Goal: Transaction & Acquisition: Purchase product/service

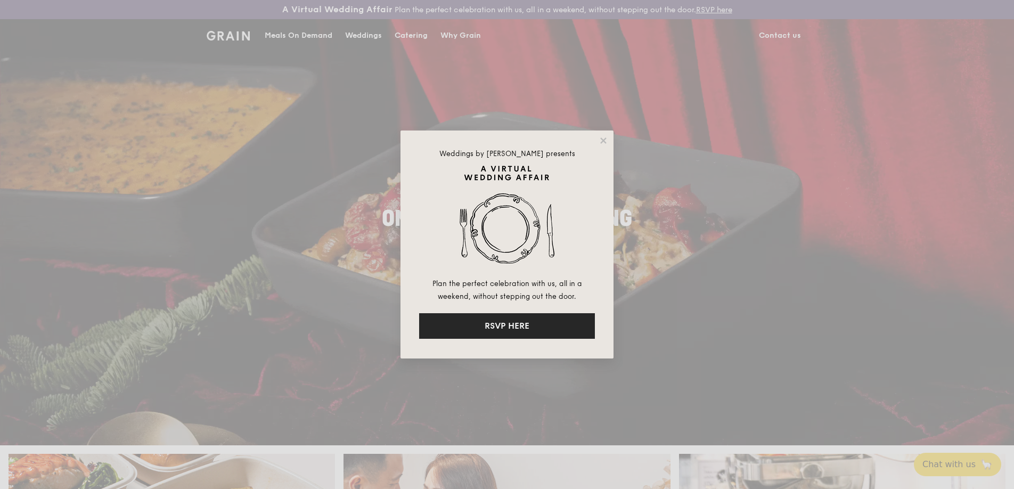
click at [456, 319] on button "RSVP HERE" at bounding box center [507, 326] width 176 height 26
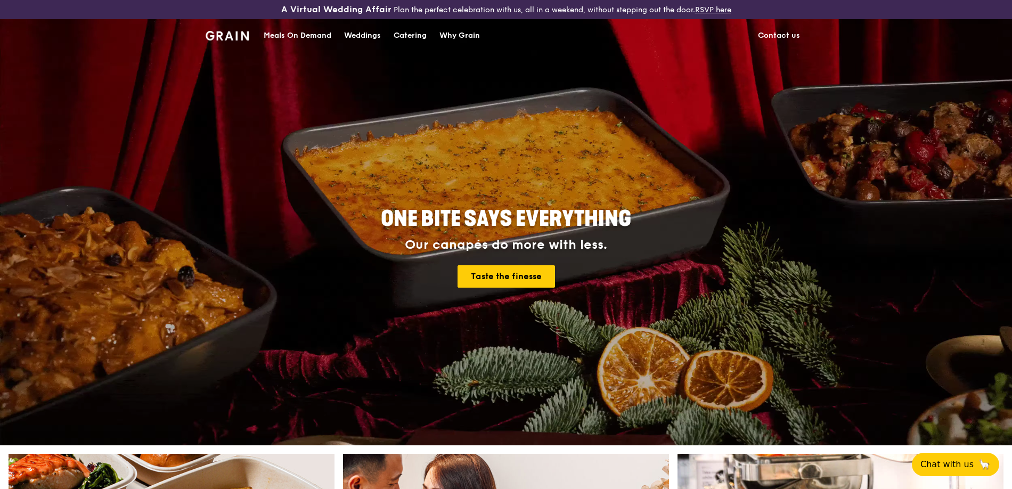
click at [270, 36] on div "Meals On Demand" at bounding box center [298, 36] width 68 height 32
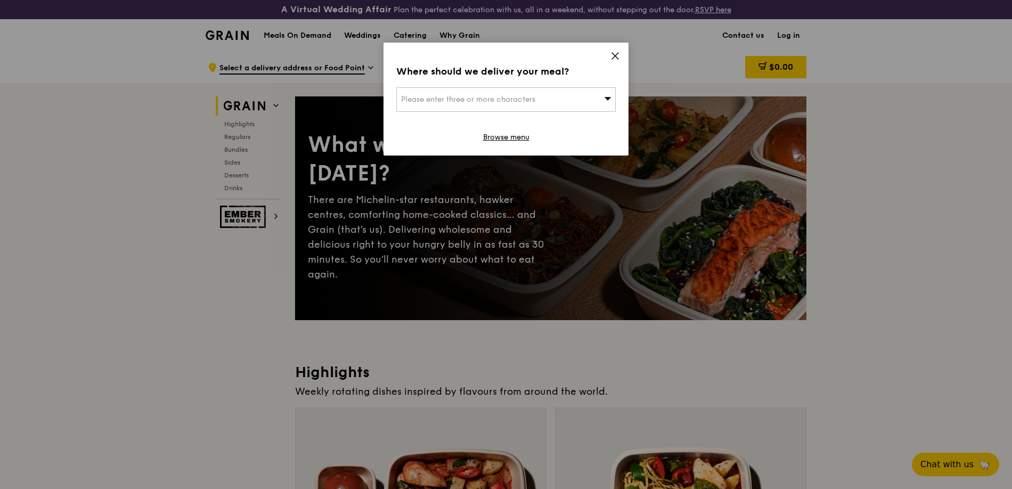
click at [479, 101] on span "Please enter three or more characters" at bounding box center [468, 99] width 134 height 9
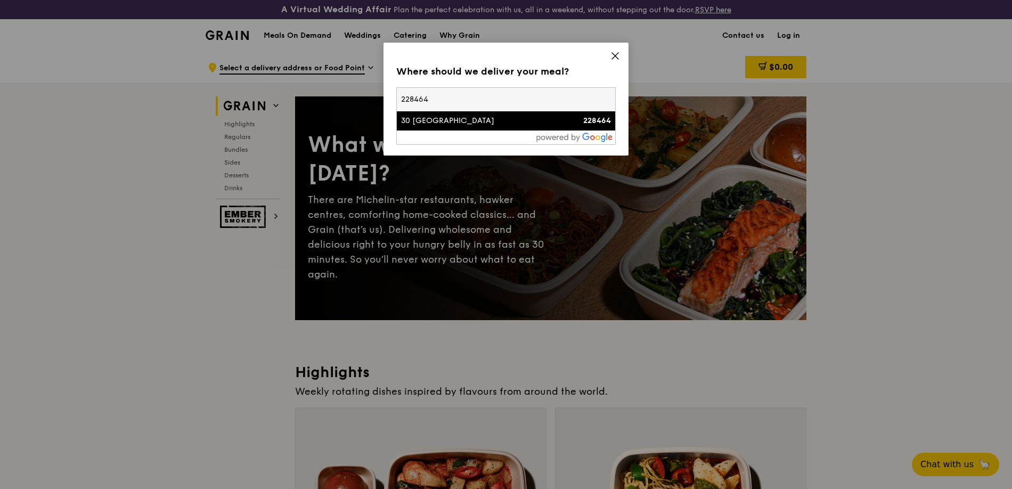
type input "228464"
click at [447, 122] on div "30 [GEOGRAPHIC_DATA]" at bounding box center [480, 121] width 158 height 11
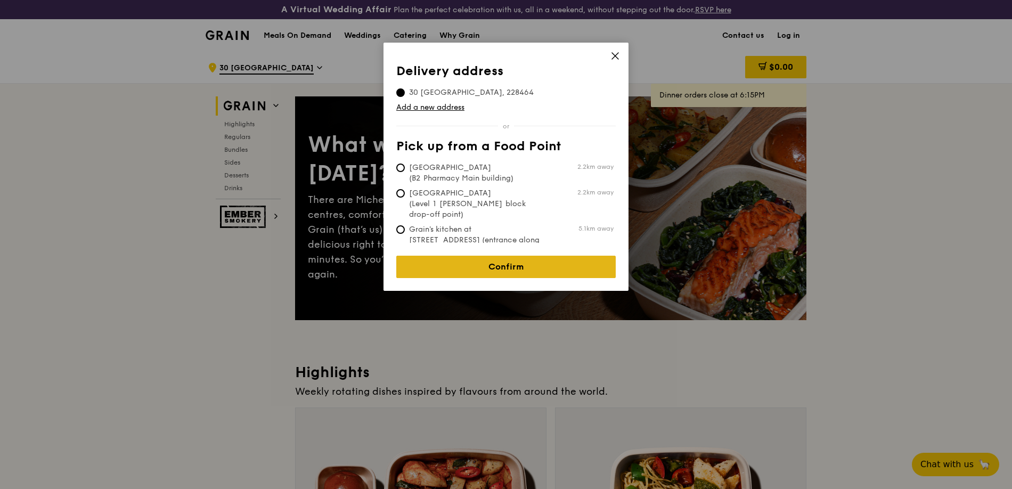
click at [447, 260] on link "Confirm" at bounding box center [505, 267] width 219 height 22
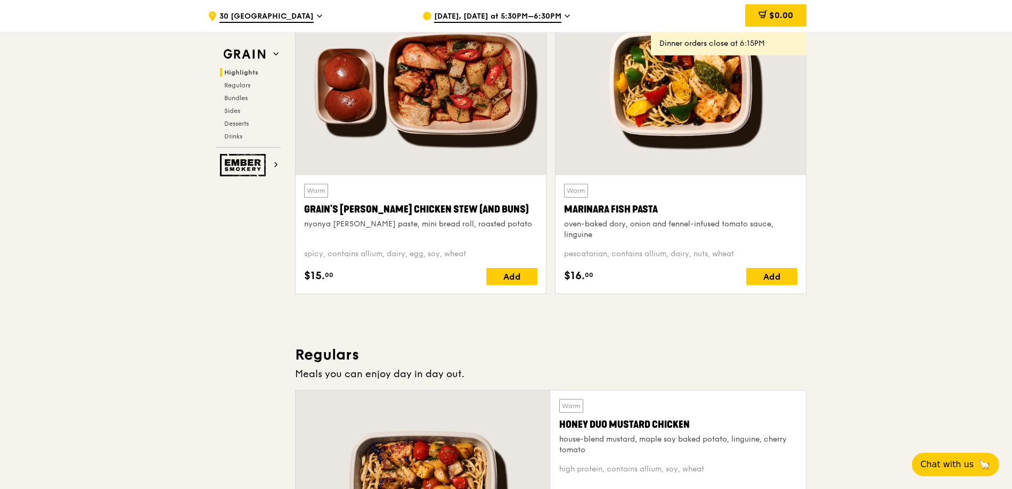
scroll to position [420, 0]
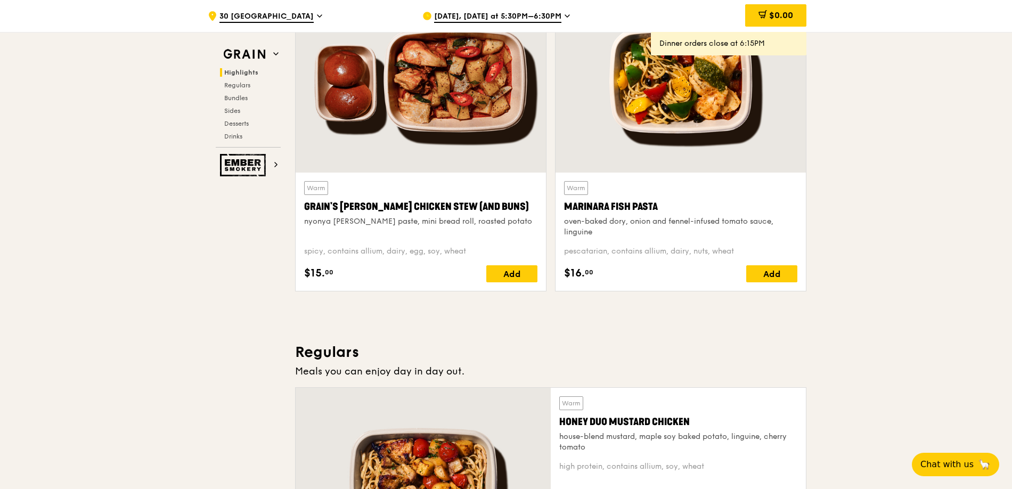
click at [479, 14] on span "[DATE], [DATE] at 5:30PM–6:30PM" at bounding box center [497, 17] width 127 height 12
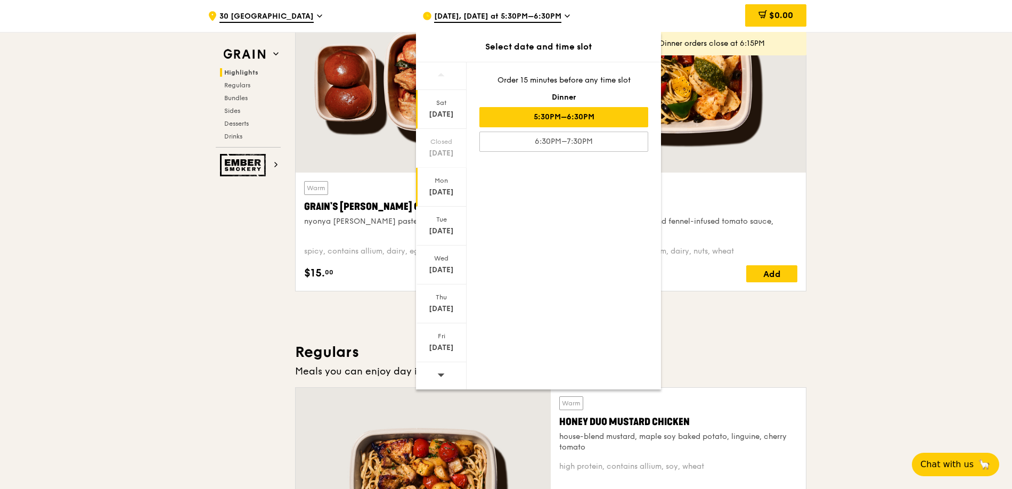
click at [443, 186] on div "[DATE]" at bounding box center [441, 187] width 51 height 39
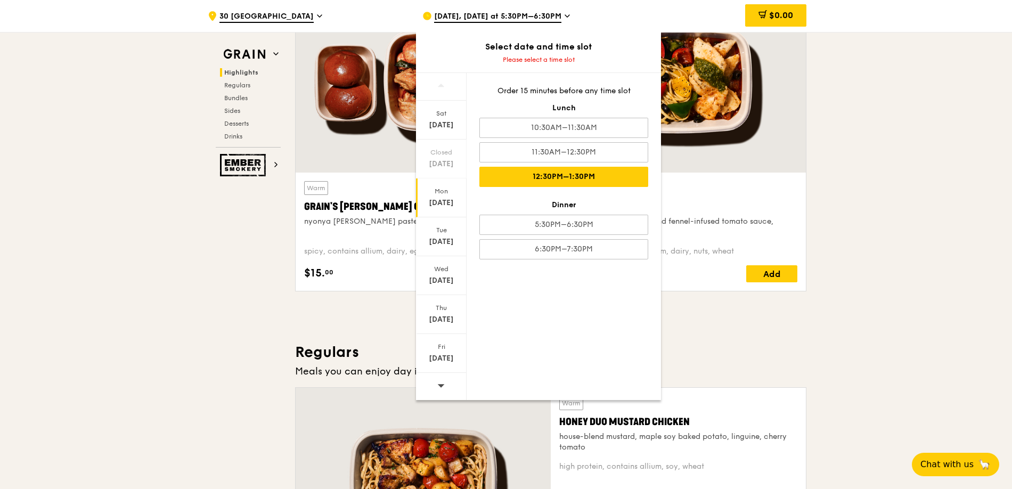
click at [572, 174] on div "12:30PM–1:30PM" at bounding box center [563, 177] width 169 height 20
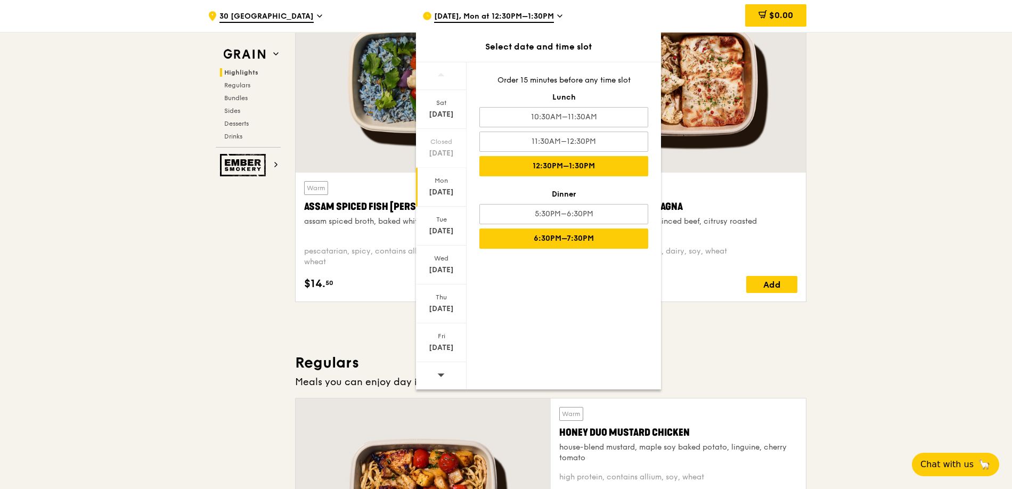
click at [537, 240] on div "6:30PM–7:30PM" at bounding box center [563, 239] width 169 height 20
click at [574, 175] on div "12:30PM–1:30PM" at bounding box center [563, 166] width 169 height 20
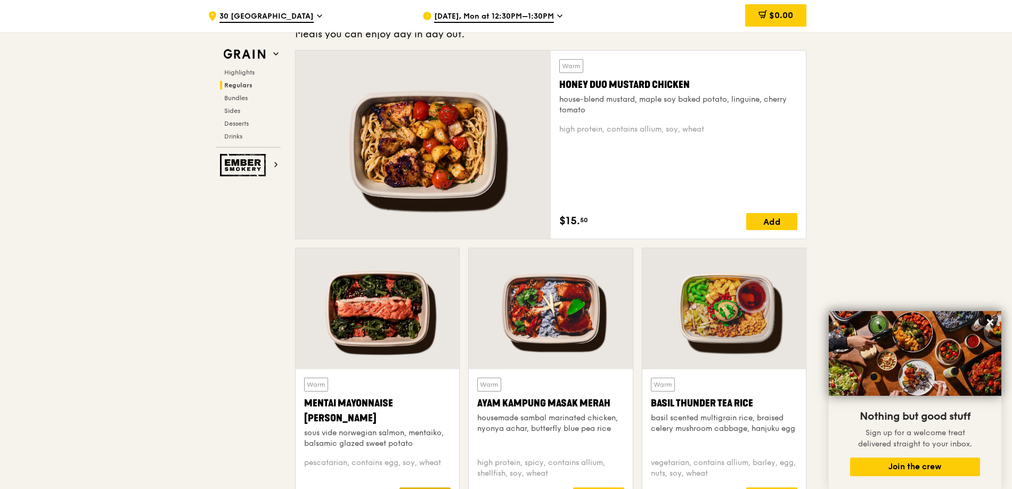
scroll to position [767, 0]
click at [773, 225] on div "Add" at bounding box center [771, 222] width 51 height 17
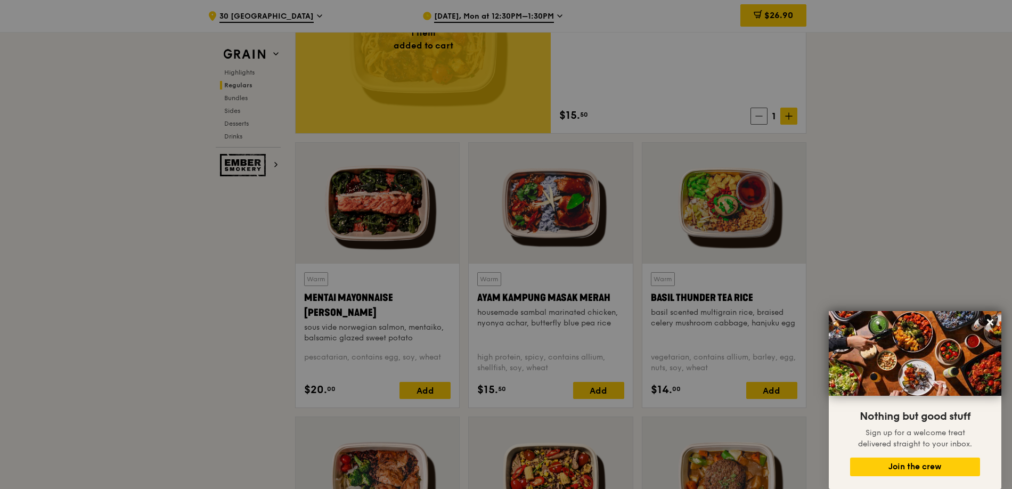
scroll to position [880, 0]
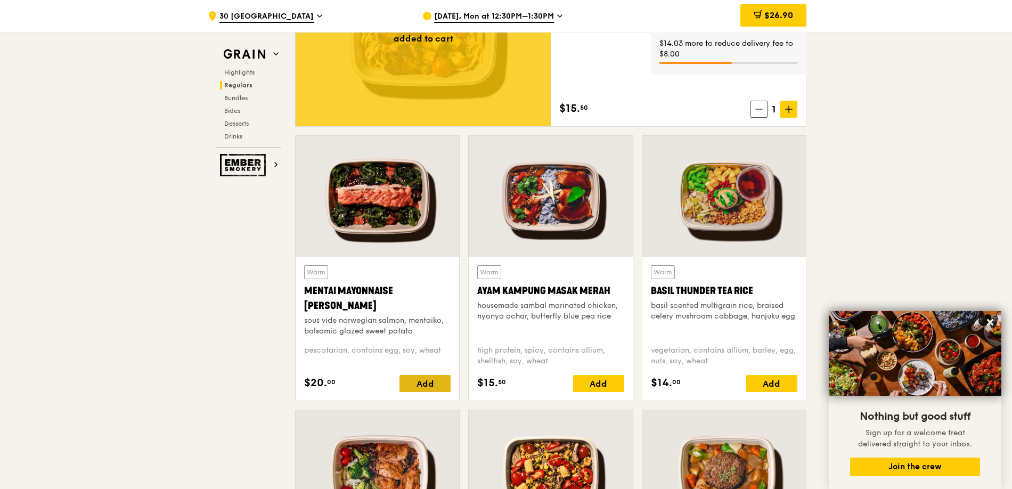
click at [431, 385] on div "Add" at bounding box center [424, 383] width 51 height 17
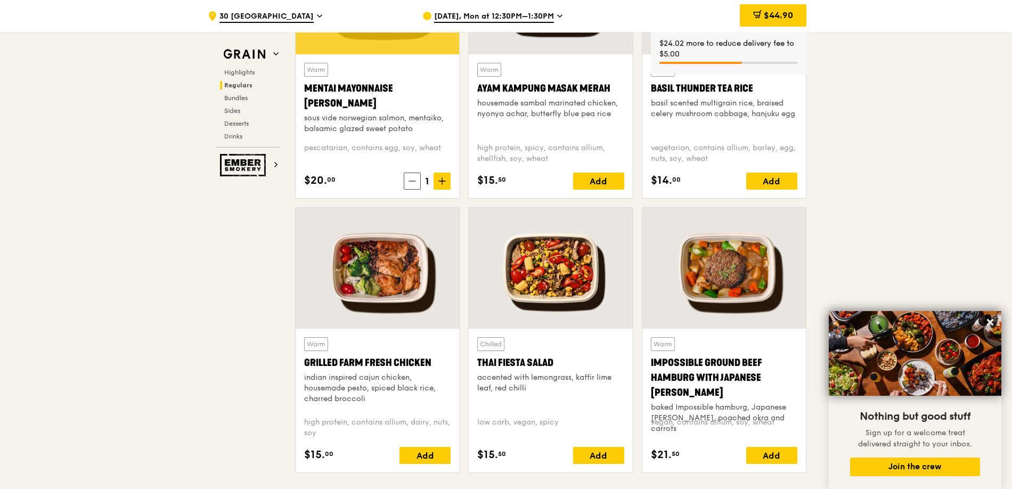
scroll to position [1115, 0]
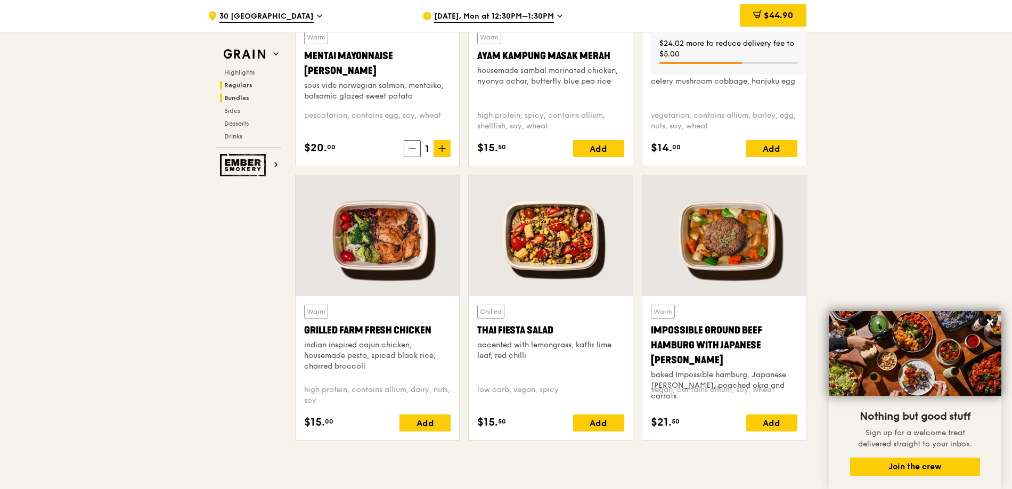
click at [232, 96] on span "Bundles" at bounding box center [236, 97] width 25 height 7
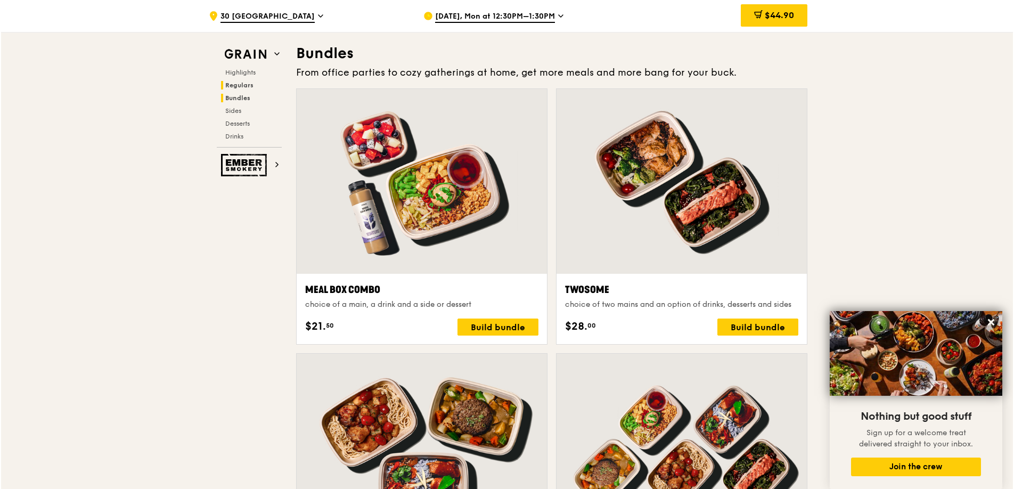
scroll to position [1564, 0]
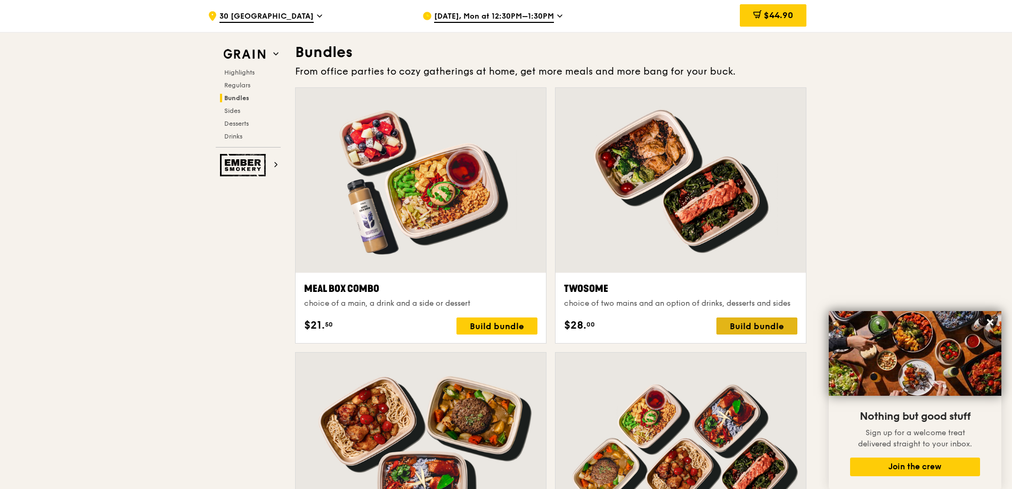
click at [748, 326] on div "Build bundle" at bounding box center [756, 325] width 81 height 17
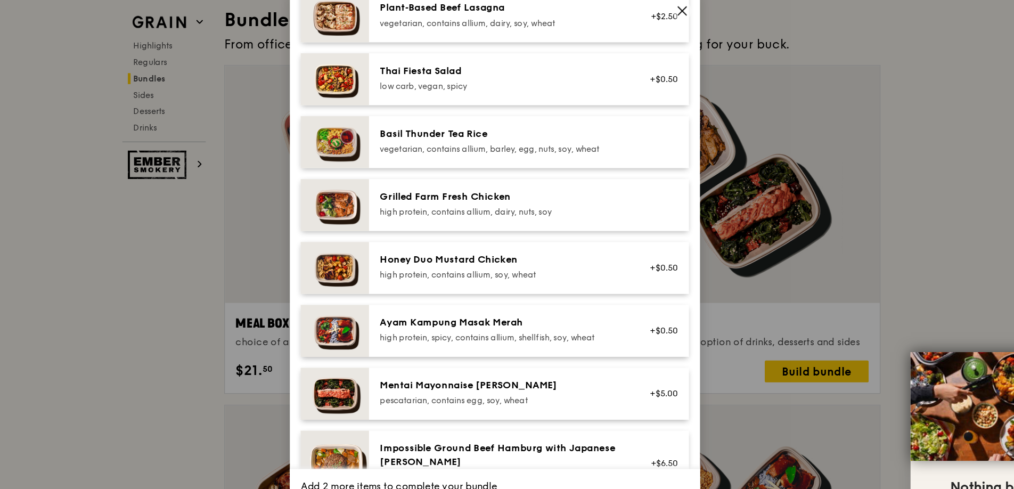
scroll to position [166, 0]
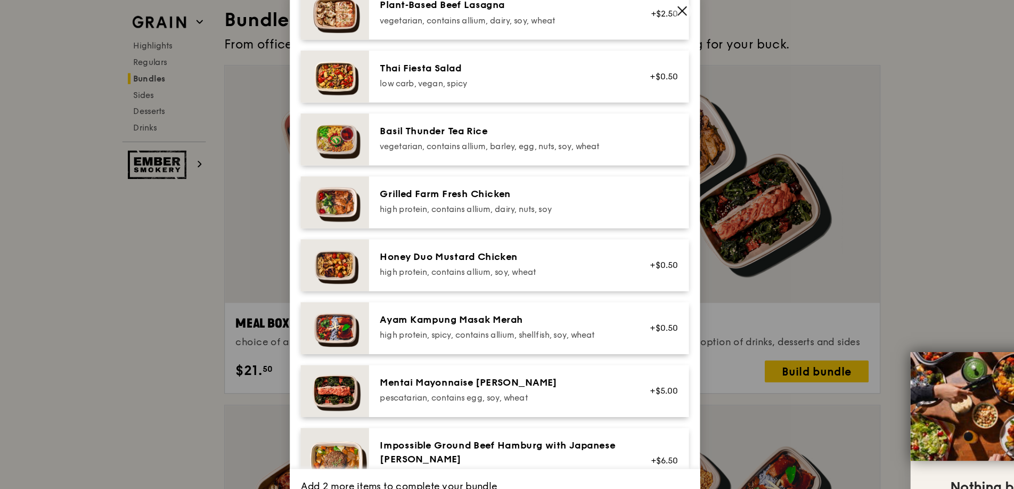
click at [514, 200] on div "high protein, contains allium, dairy, nuts, soy" at bounding box center [513, 199] width 191 height 9
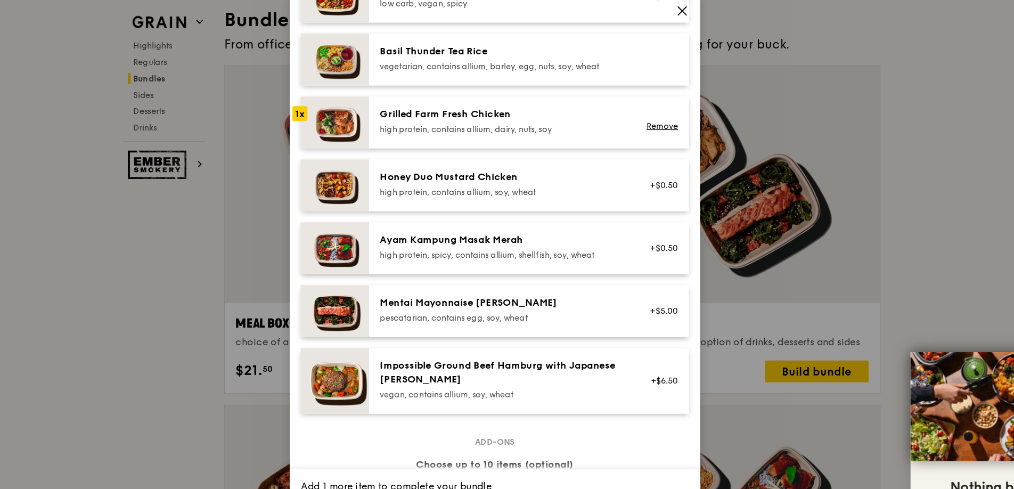
scroll to position [233, 0]
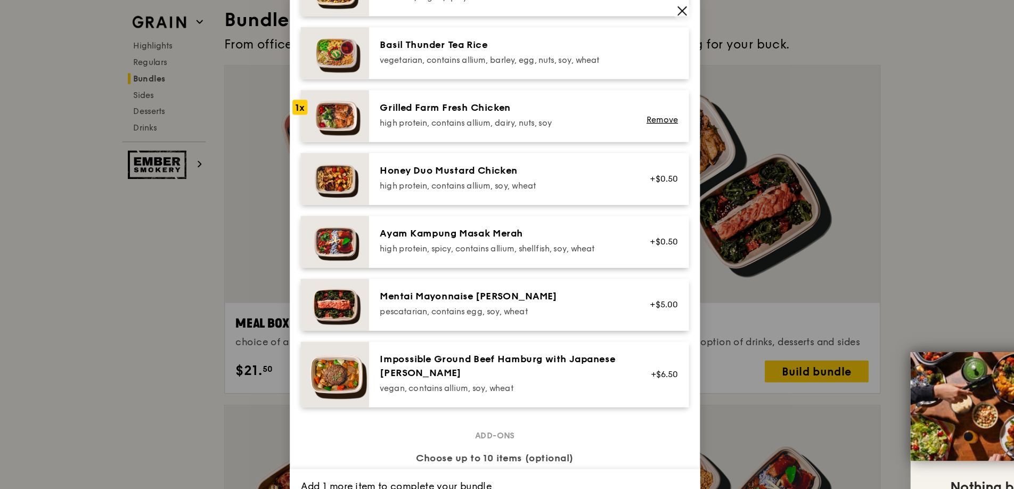
click at [511, 269] on div "Mentai Mayonnaise [PERSON_NAME]" at bounding box center [513, 268] width 191 height 11
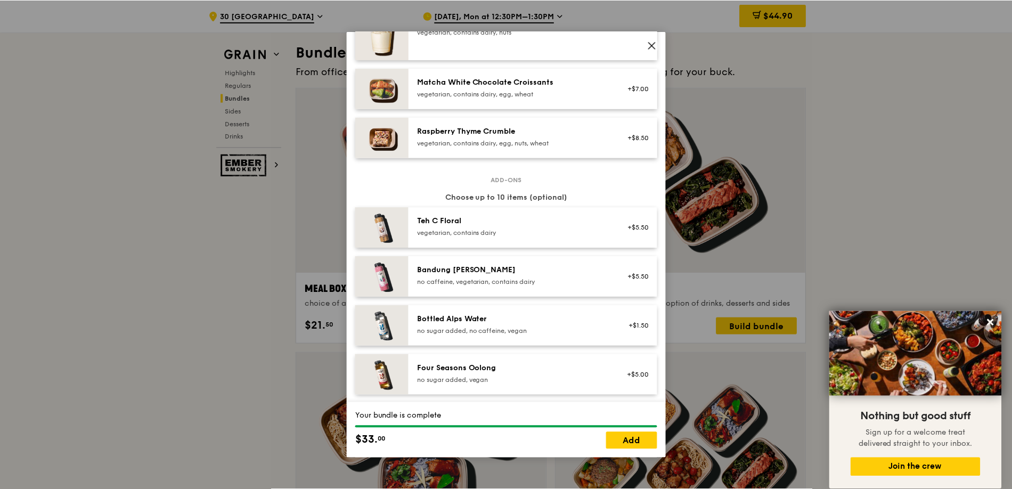
scroll to position [1219, 0]
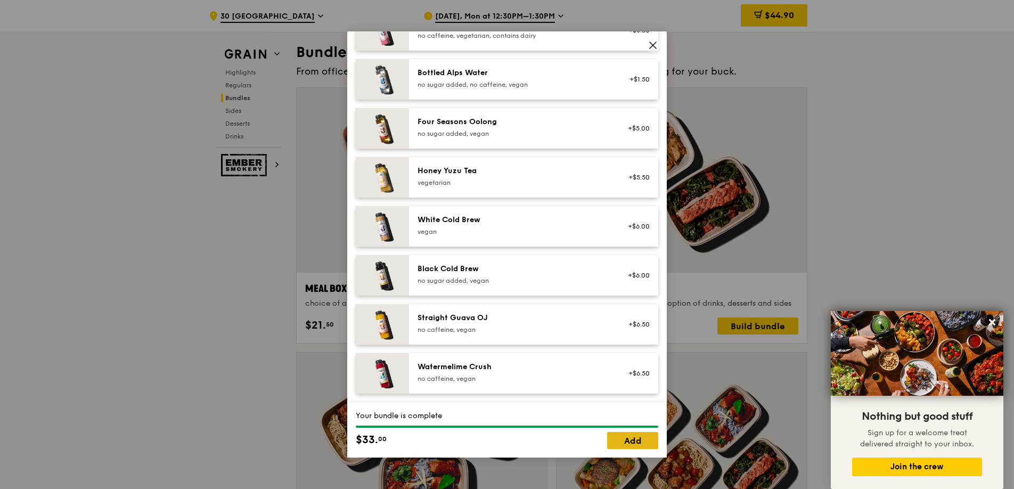
click at [633, 437] on link "Add" at bounding box center [632, 440] width 51 height 17
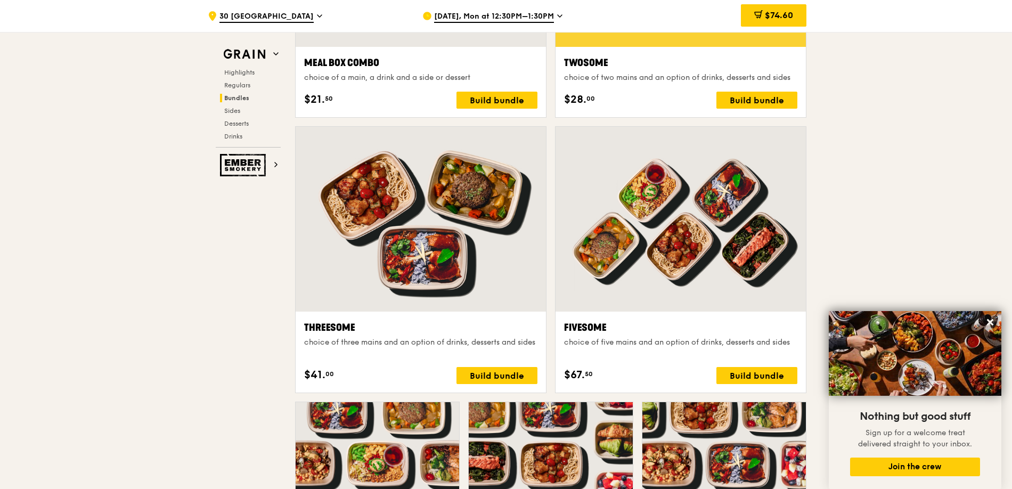
scroll to position [1790, 0]
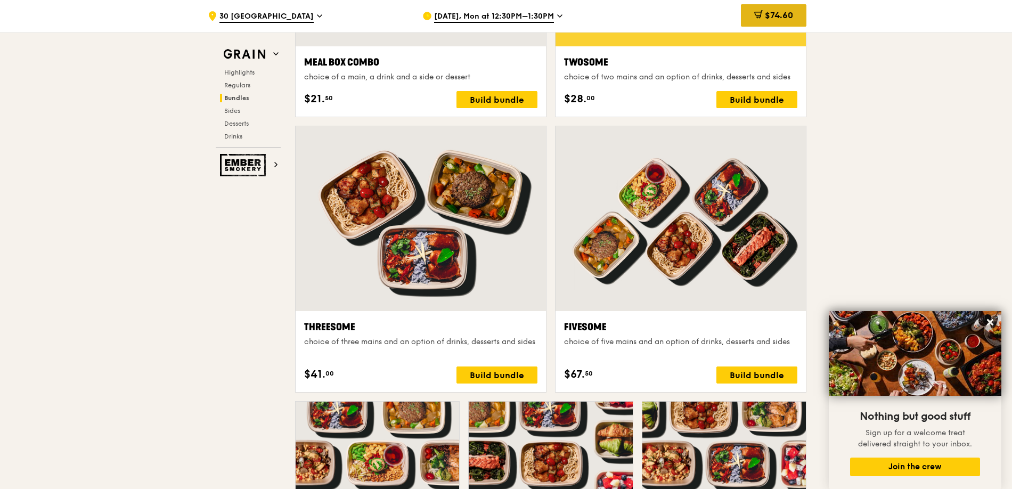
click at [754, 16] on icon at bounding box center [758, 14] width 9 height 9
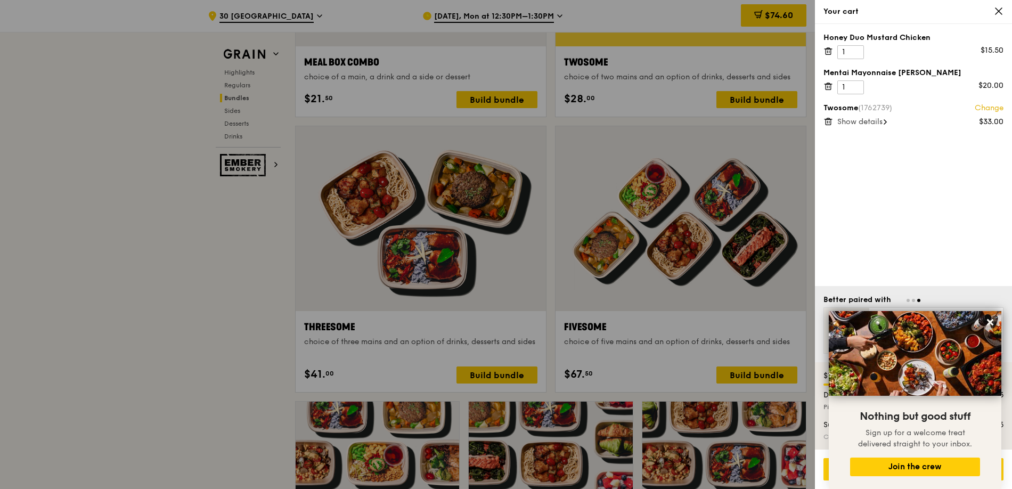
click at [832, 51] on icon at bounding box center [828, 51] width 10 height 10
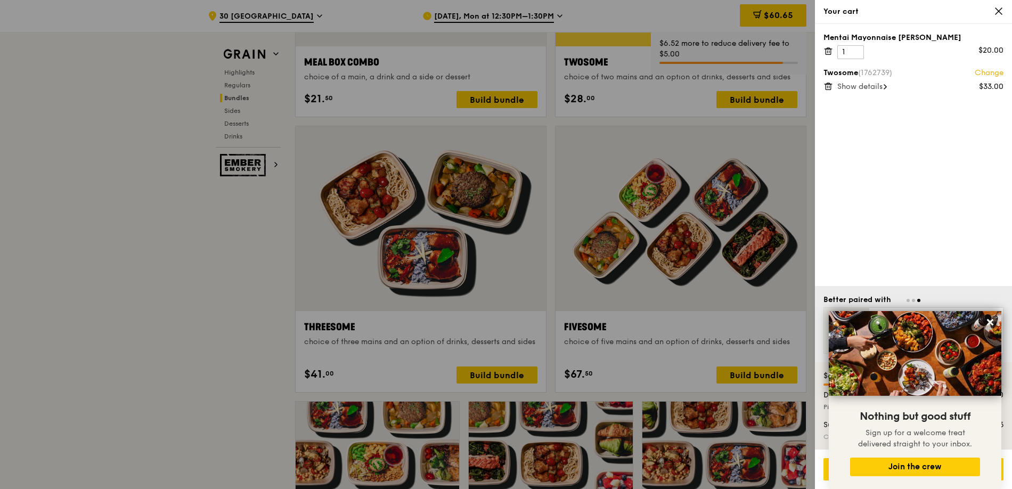
click at [830, 50] on icon at bounding box center [828, 51] width 10 height 10
click at [957, 263] on div "Twosome (1762739) Change $33.00 Show details" at bounding box center [913, 155] width 197 height 262
click at [822, 455] on div "Go to checkout - $42.65" at bounding box center [913, 469] width 197 height 39
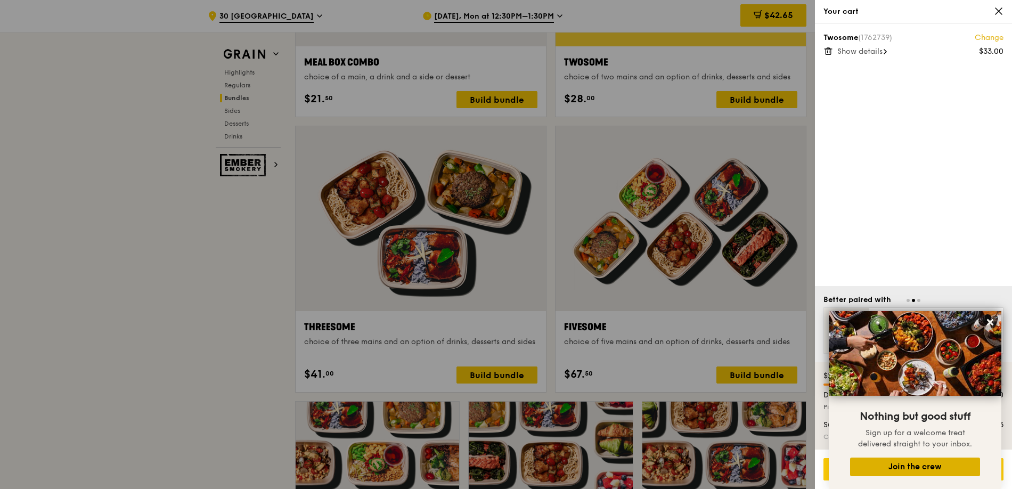
click at [868, 461] on button "Join the crew" at bounding box center [915, 467] width 130 height 19
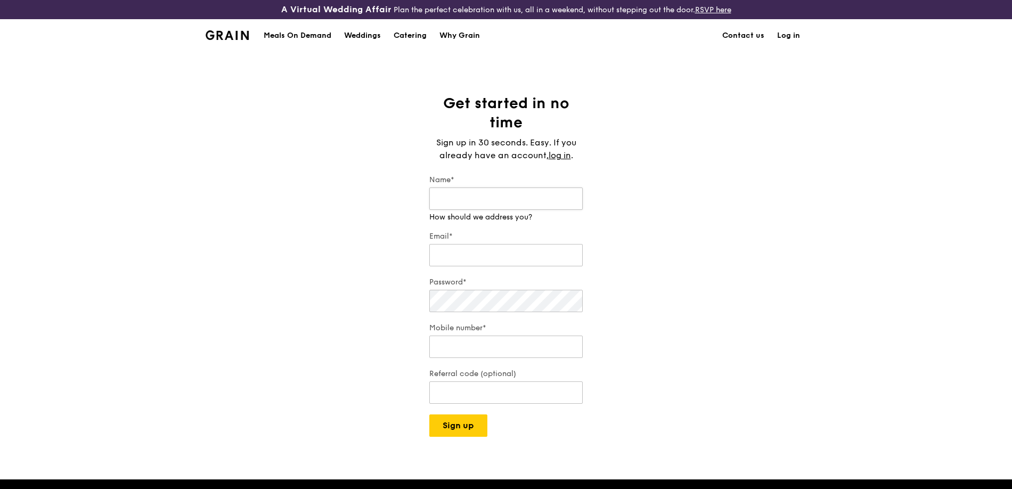
click at [514, 202] on input "Name*" at bounding box center [505, 198] width 153 height 22
click at [786, 39] on link "Log in" at bounding box center [789, 36] width 36 height 32
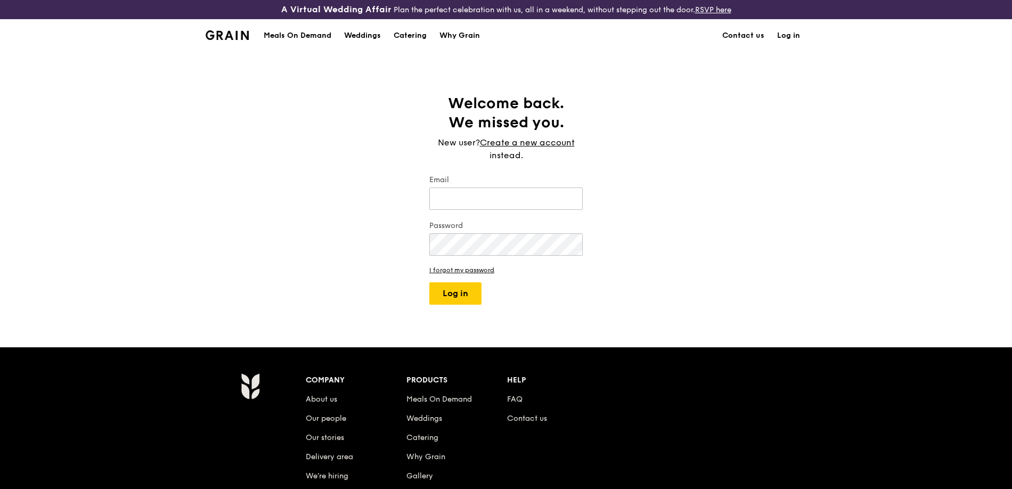
type input "[PERSON_NAME][DOMAIN_NAME][EMAIL_ADDRESS][PERSON_NAME][PERSON_NAME][DOMAIN_NAME]"
click at [451, 288] on button "Log in" at bounding box center [455, 293] width 52 height 22
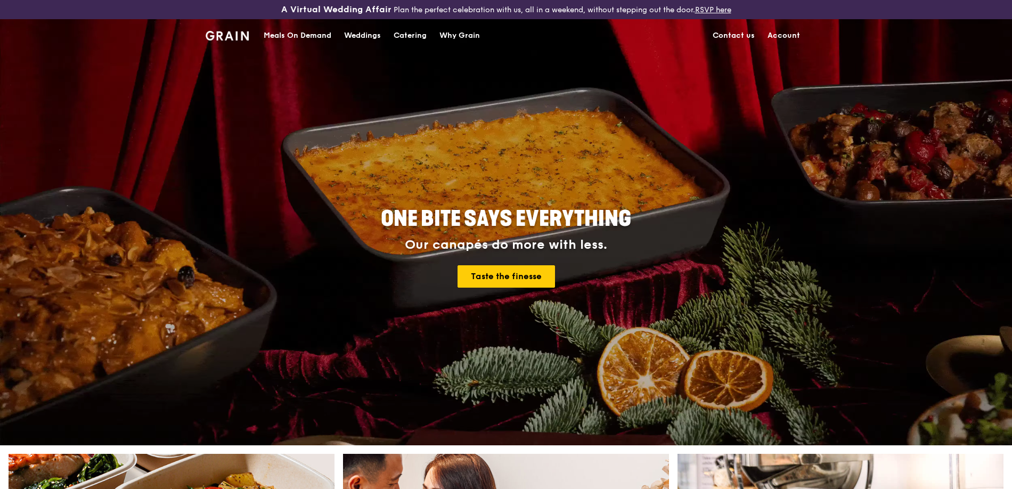
click at [301, 37] on div "Meals On Demand" at bounding box center [298, 36] width 68 height 32
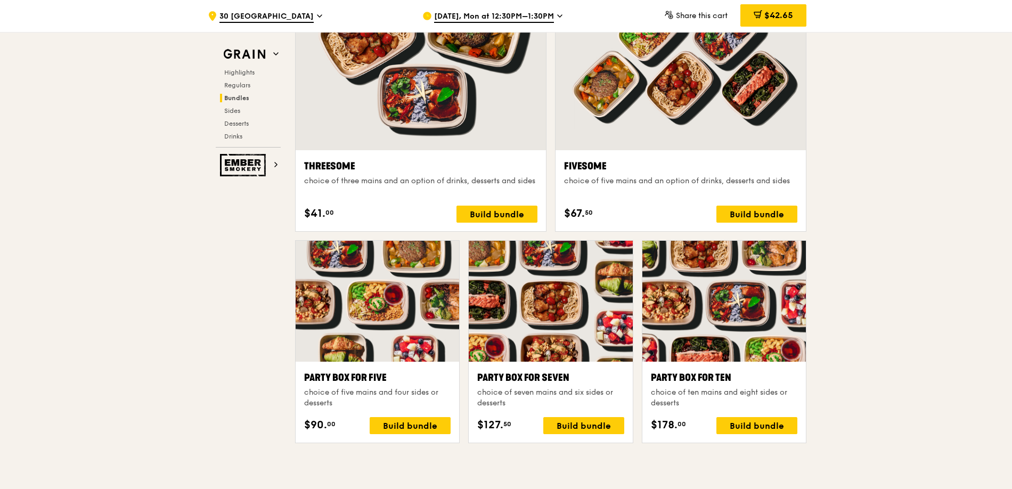
scroll to position [1953, 0]
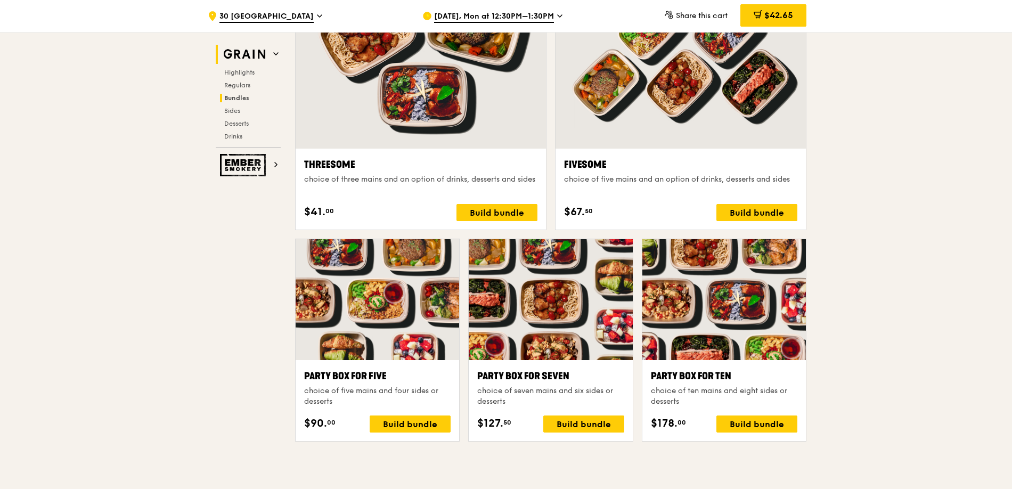
click at [238, 52] on img at bounding box center [244, 54] width 49 height 19
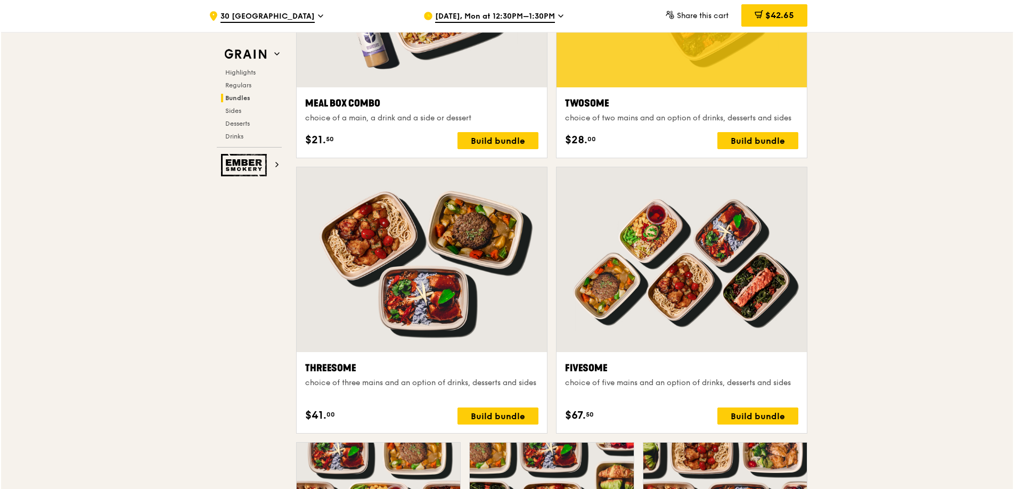
scroll to position [1752, 0]
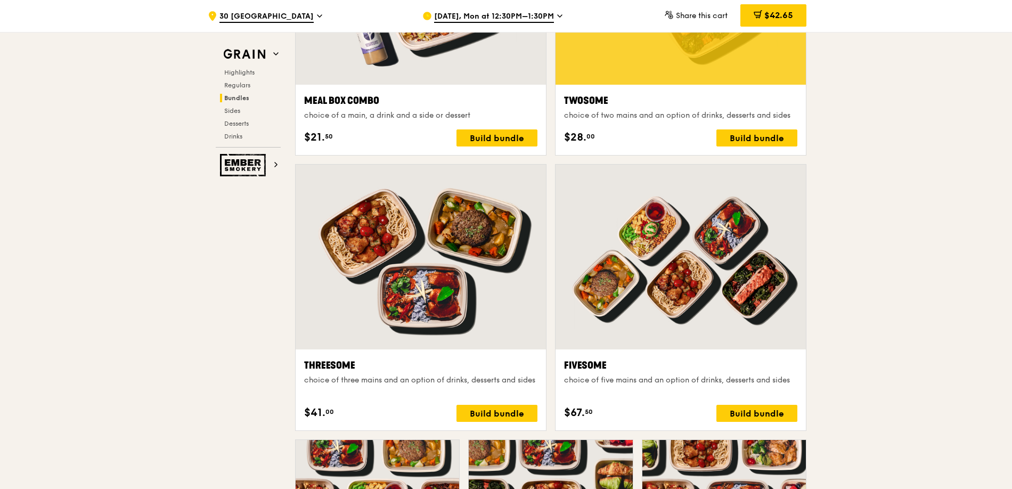
click at [493, 17] on span "[DATE], Mon at 12:30PM–1:30PM" at bounding box center [494, 17] width 120 height 12
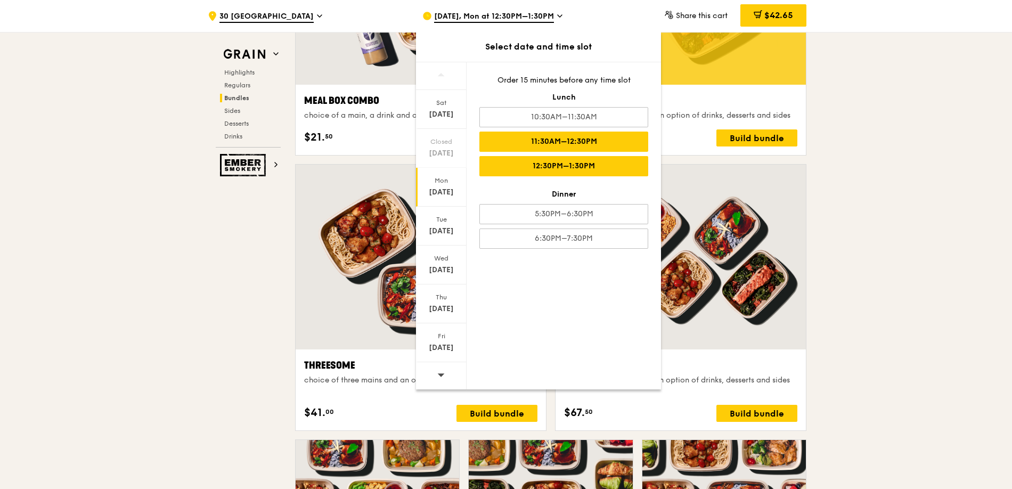
click at [536, 150] on div "11:30AM–12:30PM" at bounding box center [563, 142] width 169 height 20
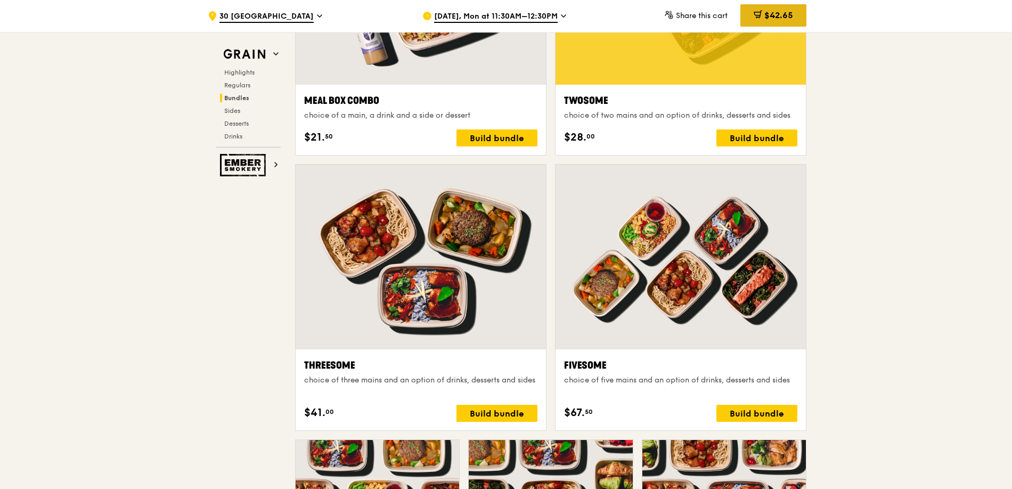
click at [783, 19] on span "$42.65" at bounding box center [778, 15] width 29 height 10
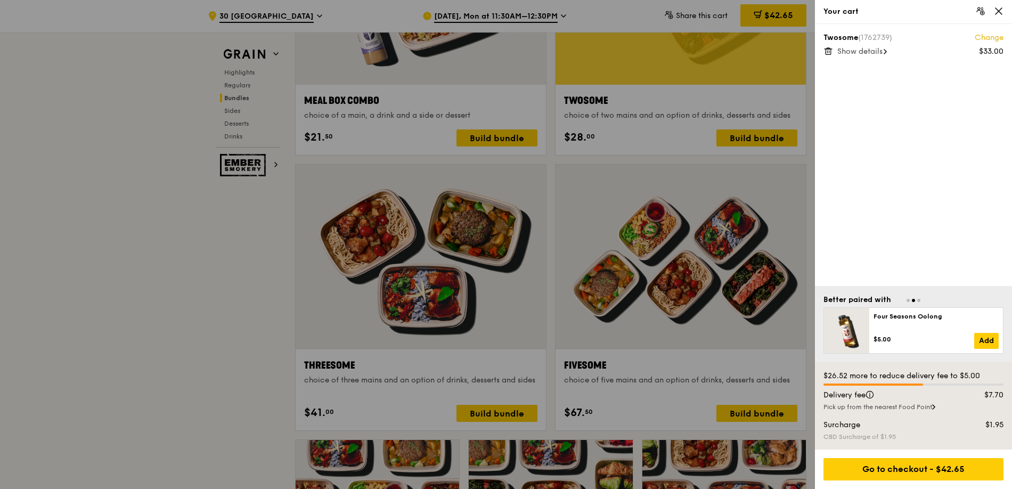
click at [1001, 11] on icon at bounding box center [999, 11] width 10 height 10
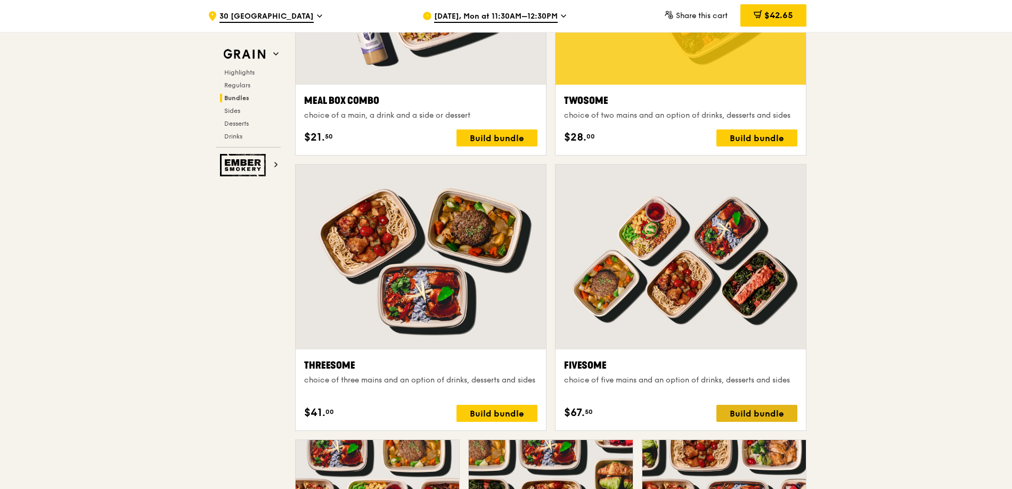
click at [729, 405] on div "Build bundle" at bounding box center [756, 413] width 81 height 17
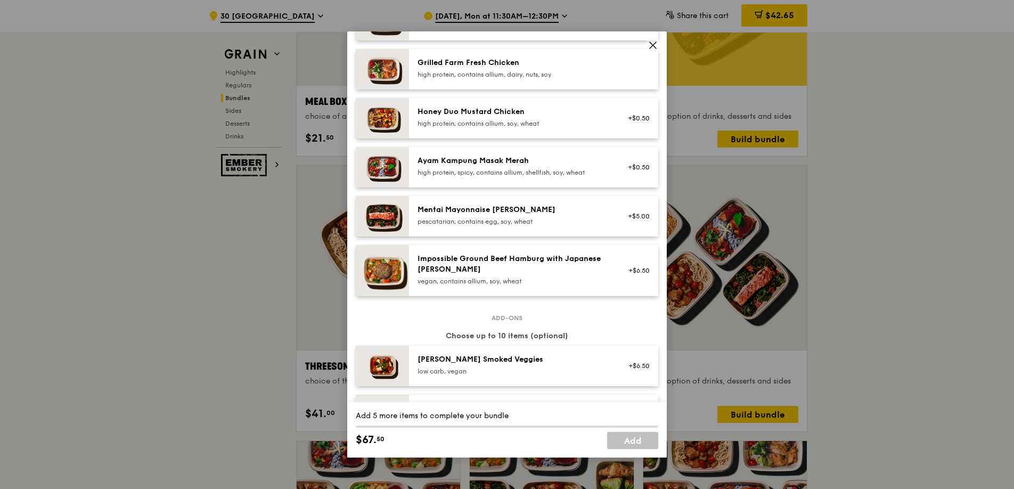
scroll to position [295, 0]
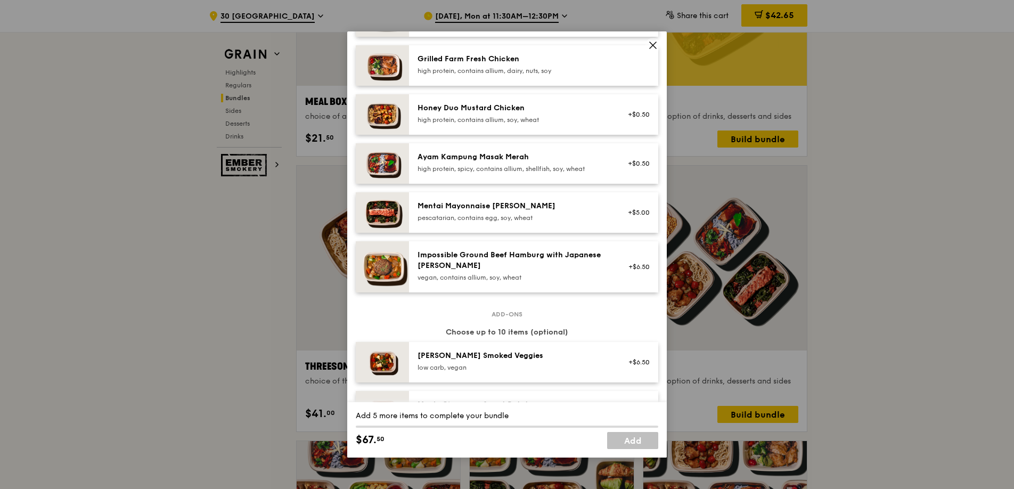
click at [466, 205] on div "Mentai Mayonnaise [PERSON_NAME]" at bounding box center [513, 206] width 191 height 11
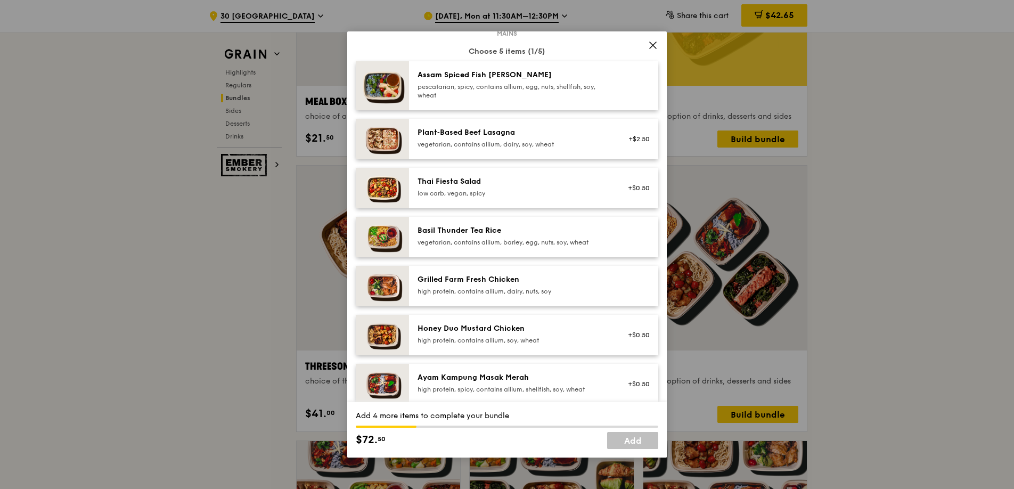
scroll to position [77, 0]
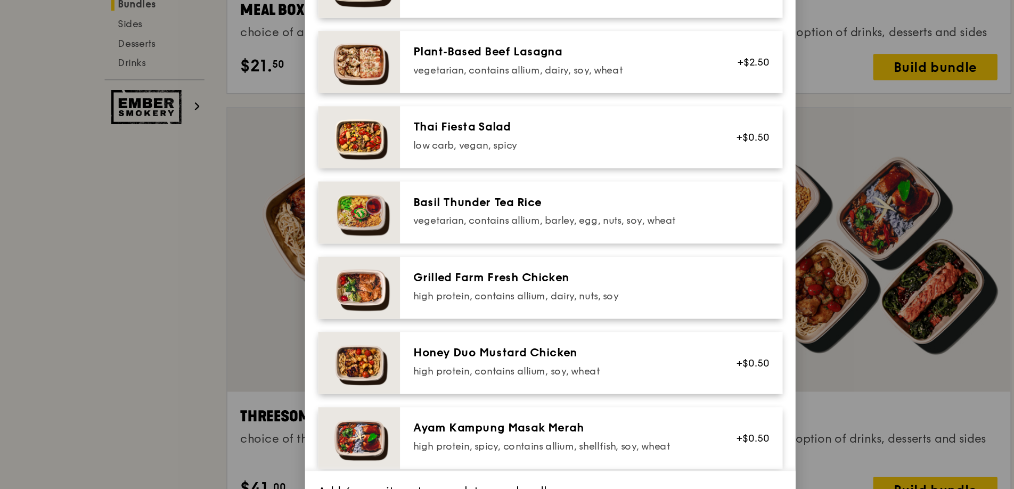
click at [432, 280] on div "Grilled Farm Fresh Chicken" at bounding box center [513, 276] width 191 height 11
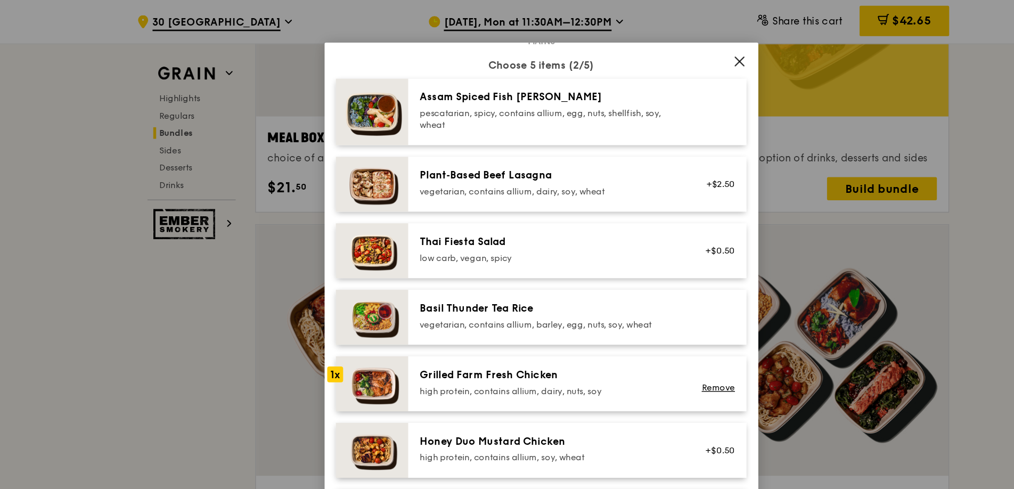
click at [472, 79] on div "pescatarian, spicy, contains allium, egg, nuts, shellfish, soy, wheat" at bounding box center [513, 87] width 191 height 17
click at [478, 81] on div "pescatarian, spicy, contains allium, egg, nuts, shellfish, soy, wheat" at bounding box center [513, 87] width 191 height 17
click at [635, 87] on link "Remove" at bounding box center [637, 86] width 25 height 7
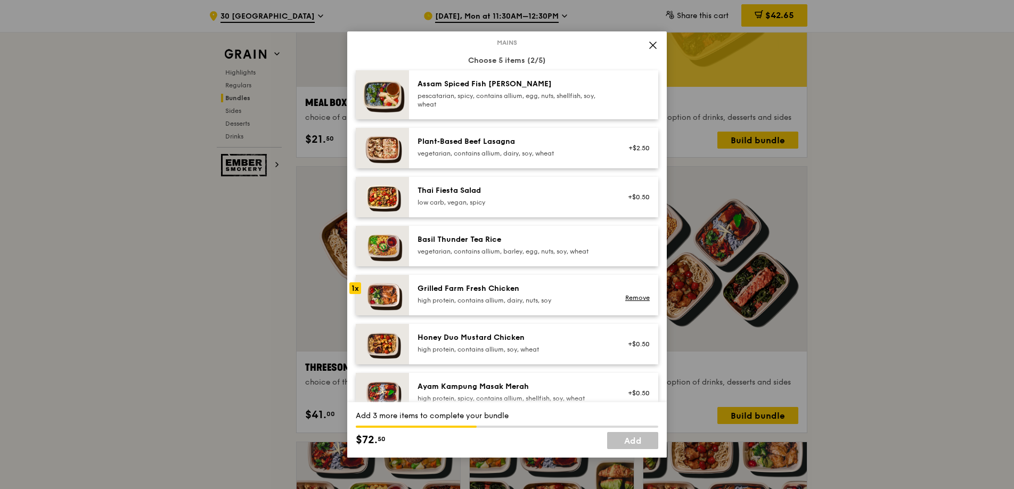
scroll to position [69, 0]
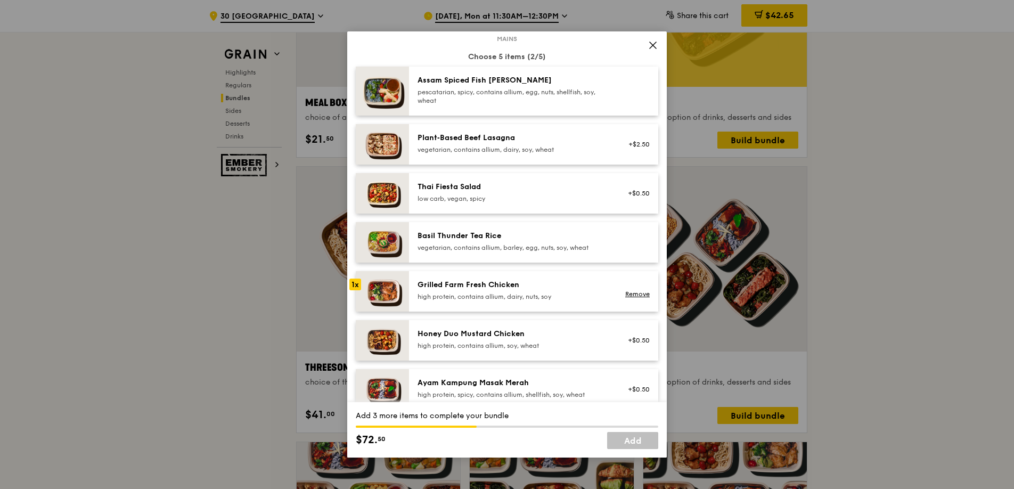
click at [490, 342] on div "high protein, contains allium, soy, wheat" at bounding box center [513, 345] width 191 height 9
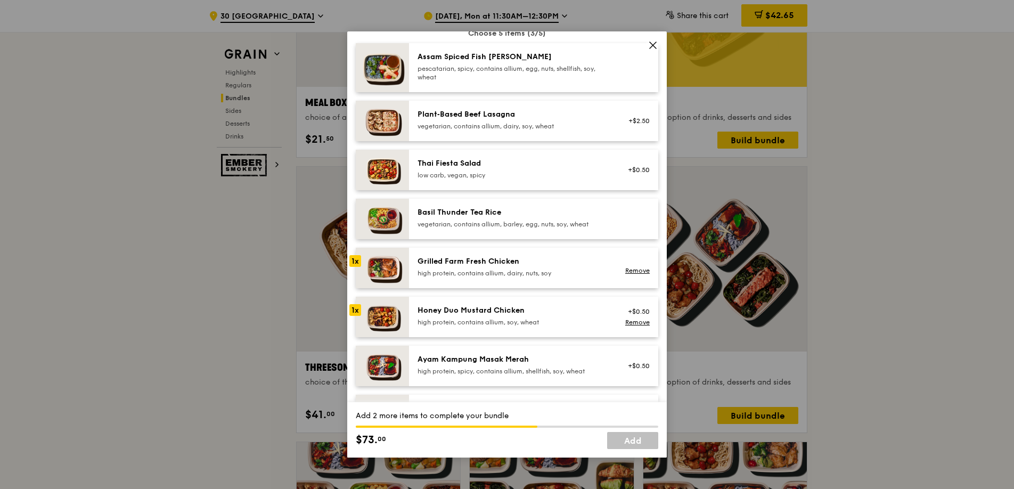
scroll to position [93, 0]
click at [508, 271] on div "high protein, contains allium, dairy, nuts, soy" at bounding box center [513, 272] width 191 height 9
click at [625, 271] on link "Remove" at bounding box center [637, 269] width 25 height 7
click at [520, 282] on div "Grilled Farm Fresh Chicken high protein, contains allium, dairy, nuts, soy" at bounding box center [533, 267] width 249 height 40
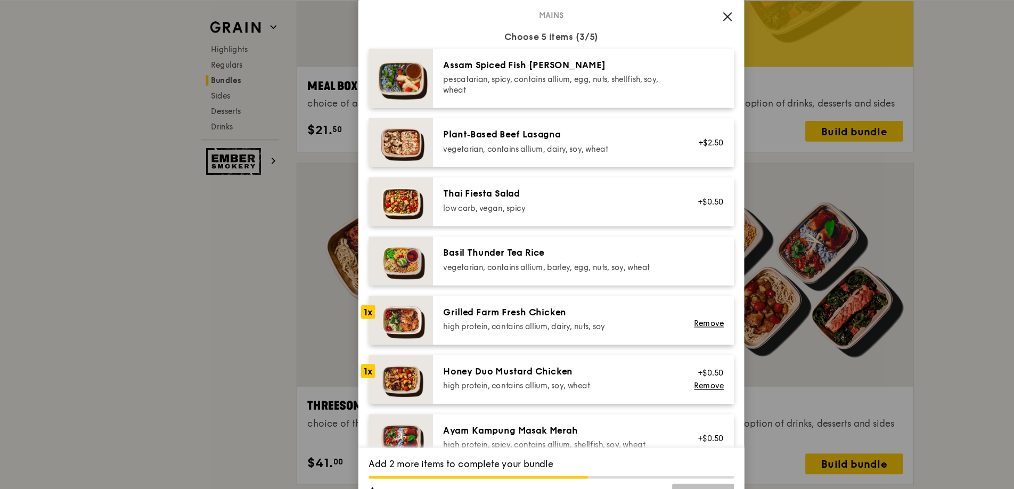
scroll to position [88, 0]
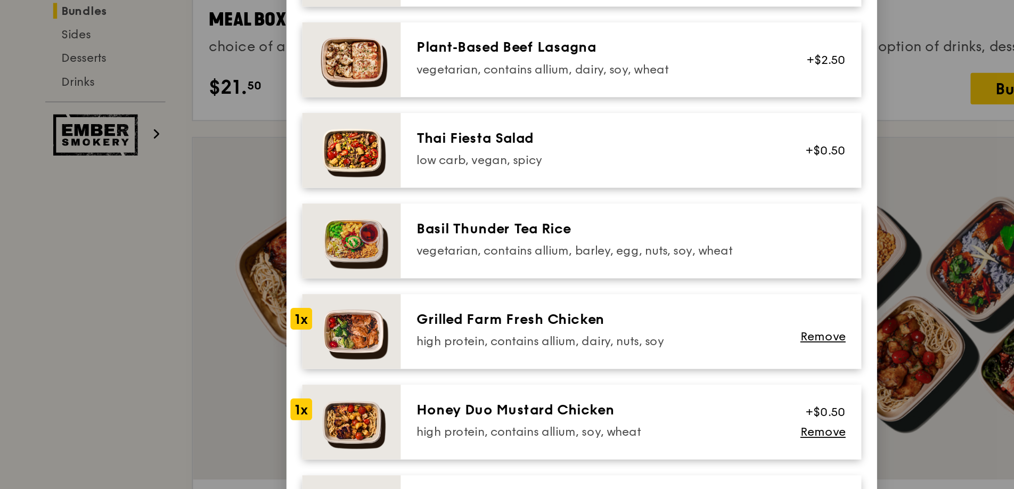
click at [452, 221] on div "Basil Thunder Tea Rice" at bounding box center [513, 216] width 191 height 11
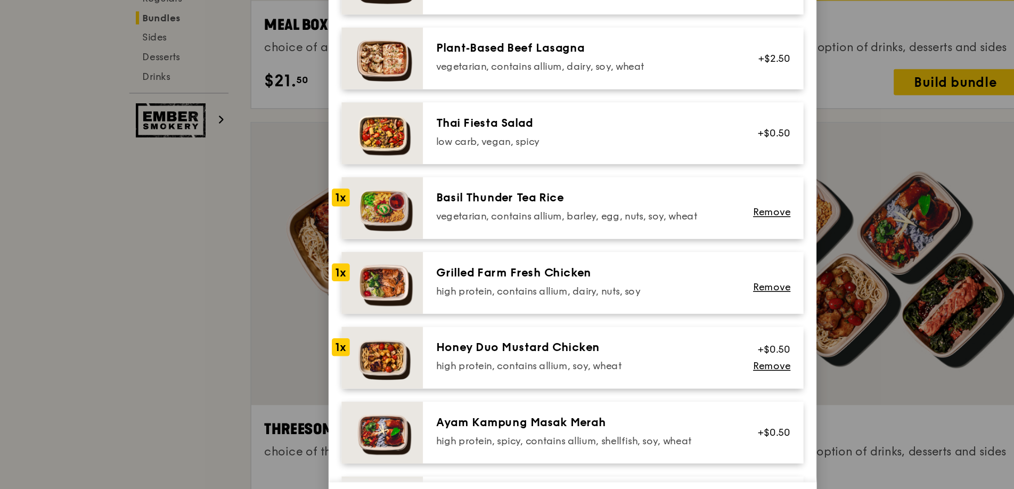
click at [475, 181] on div "low carb, vegan, spicy" at bounding box center [513, 179] width 191 height 9
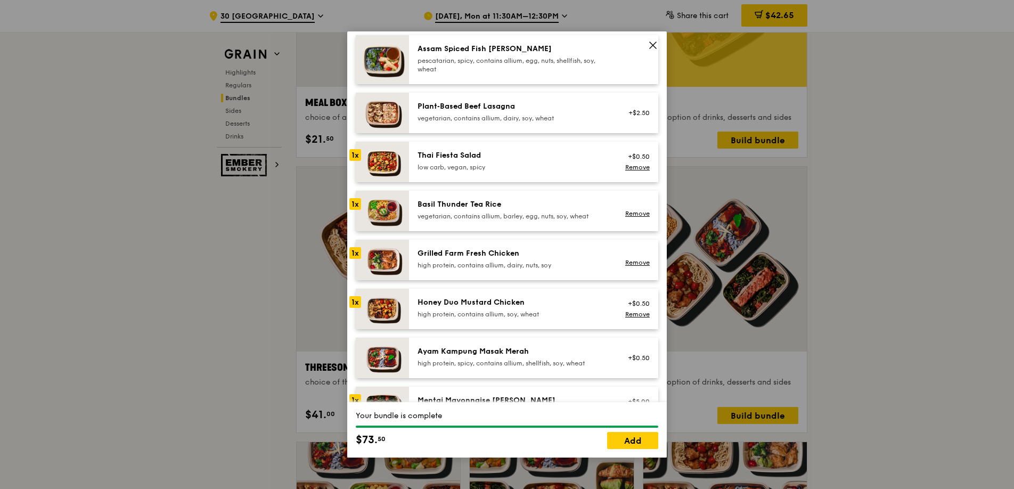
scroll to position [103, 0]
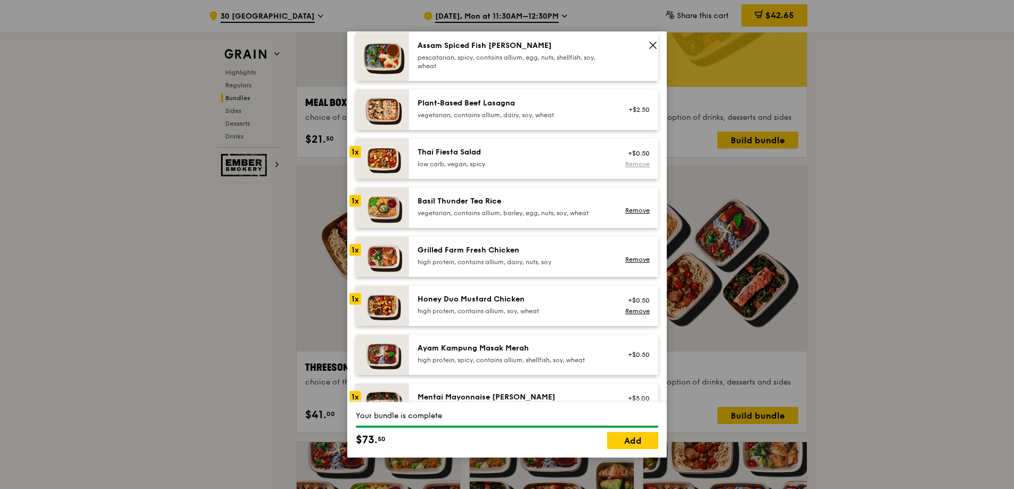
click at [625, 164] on link "Remove" at bounding box center [637, 163] width 25 height 7
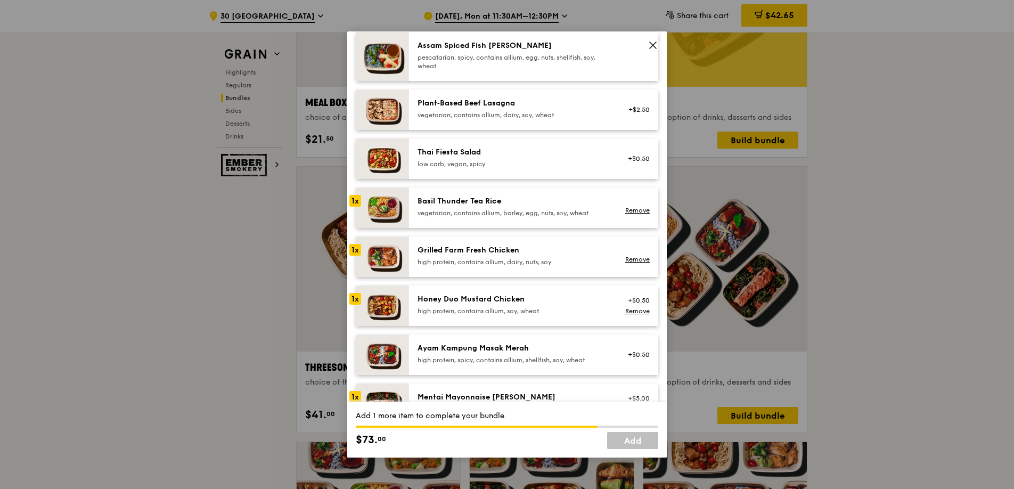
click at [545, 118] on div "vegetarian, contains allium, dairy, soy, wheat" at bounding box center [513, 115] width 191 height 9
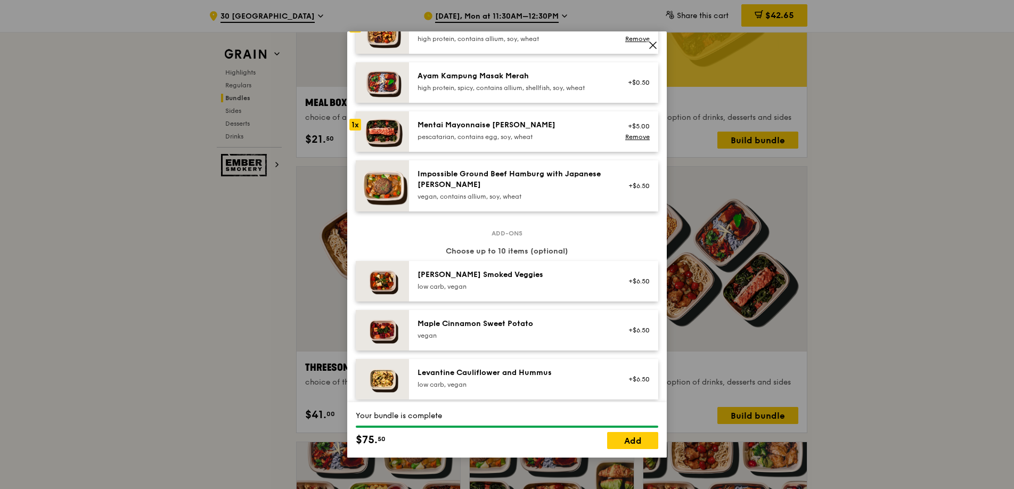
scroll to position [409, 0]
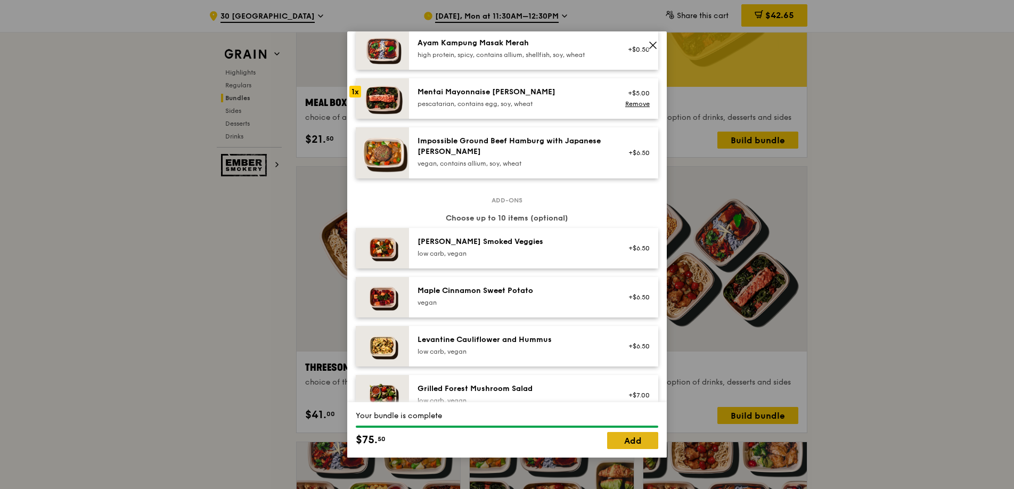
click at [624, 446] on link "Add" at bounding box center [632, 440] width 51 height 17
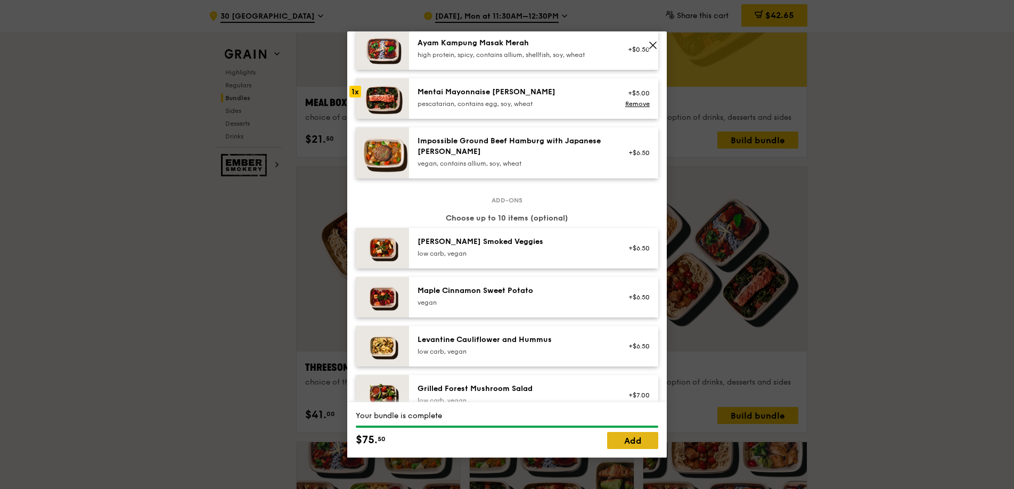
scroll to position [1752, 0]
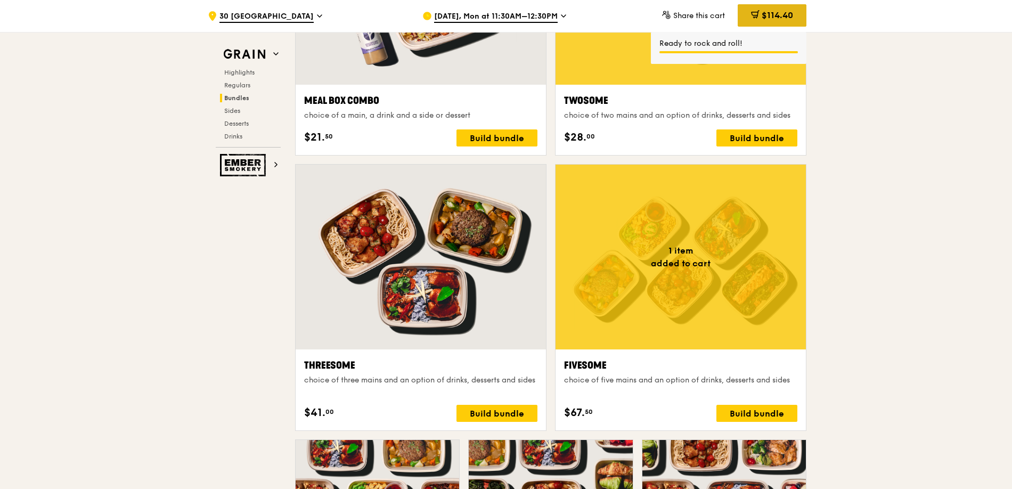
click at [782, 22] on div "$114.40" at bounding box center [772, 15] width 69 height 22
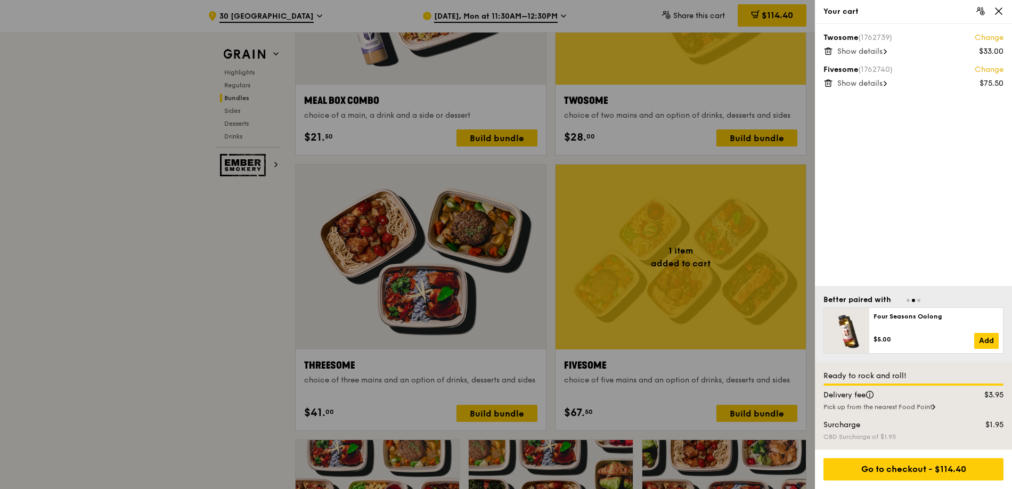
click at [994, 40] on link "Change" at bounding box center [989, 37] width 29 height 11
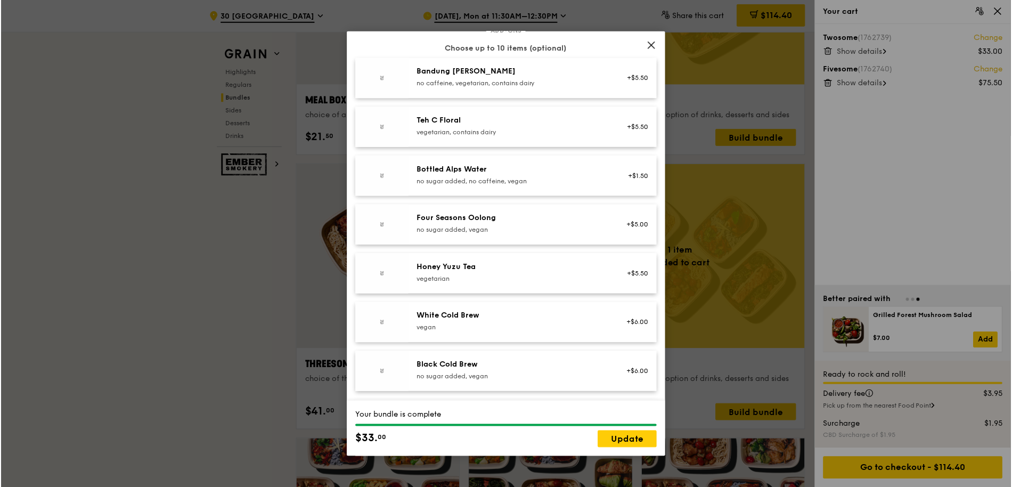
scroll to position [1219, 0]
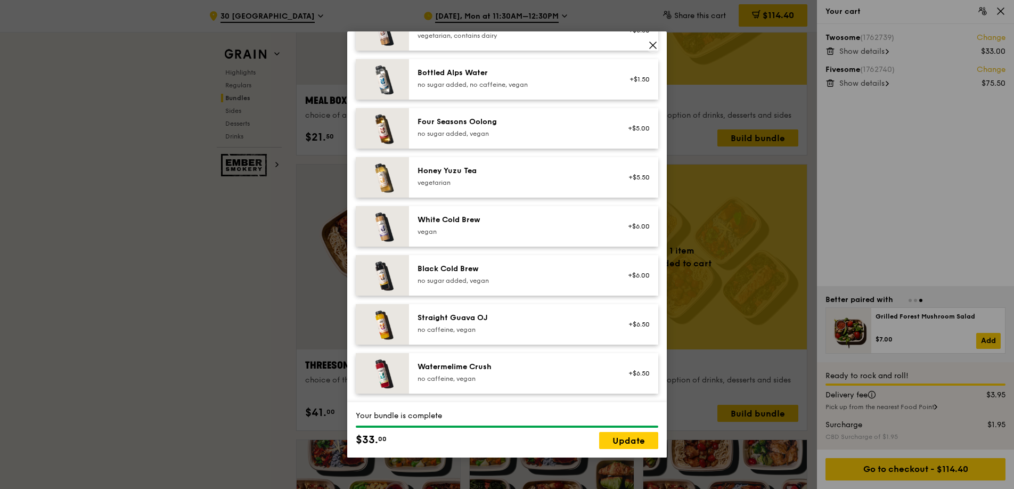
click at [653, 40] on icon at bounding box center [653, 45] width 10 height 10
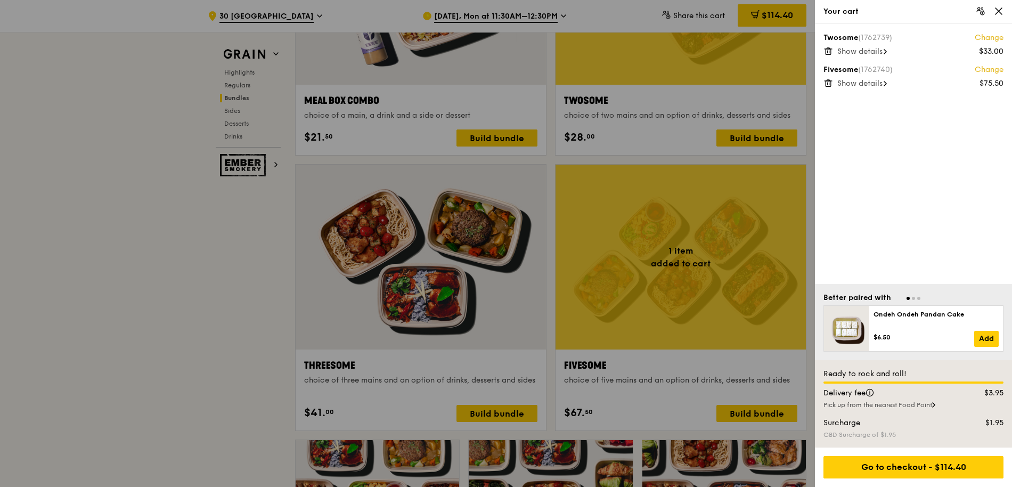
click at [826, 50] on icon at bounding box center [828, 51] width 5 height 5
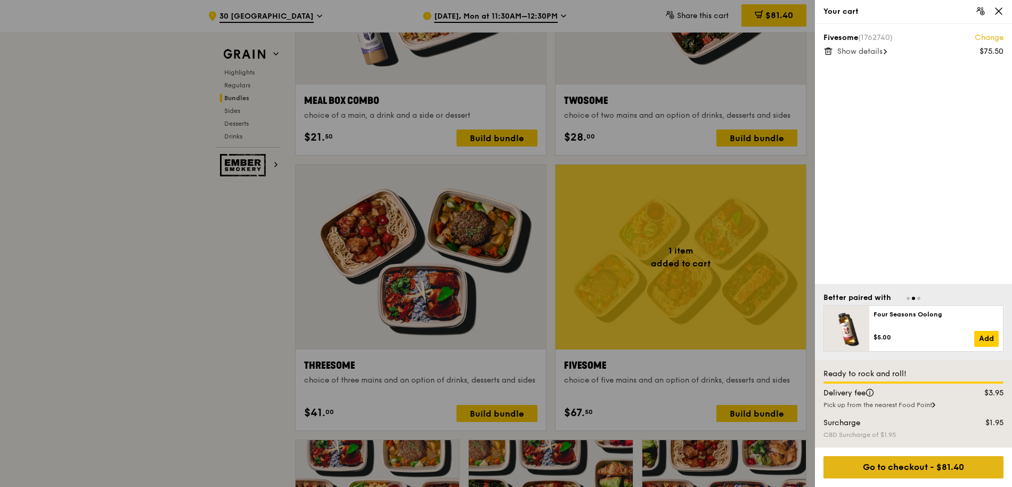
click at [926, 472] on div "Go to checkout - $81.40" at bounding box center [913, 467] width 180 height 22
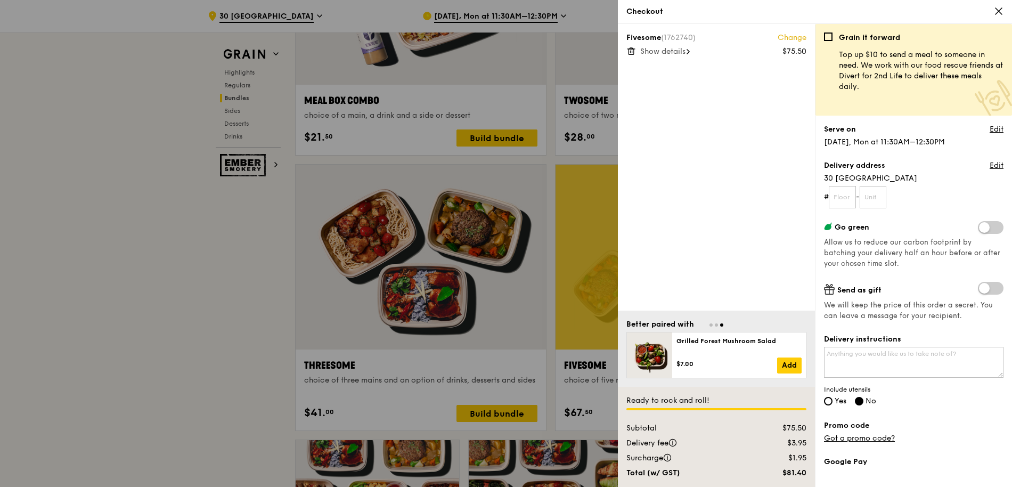
scroll to position [4, 0]
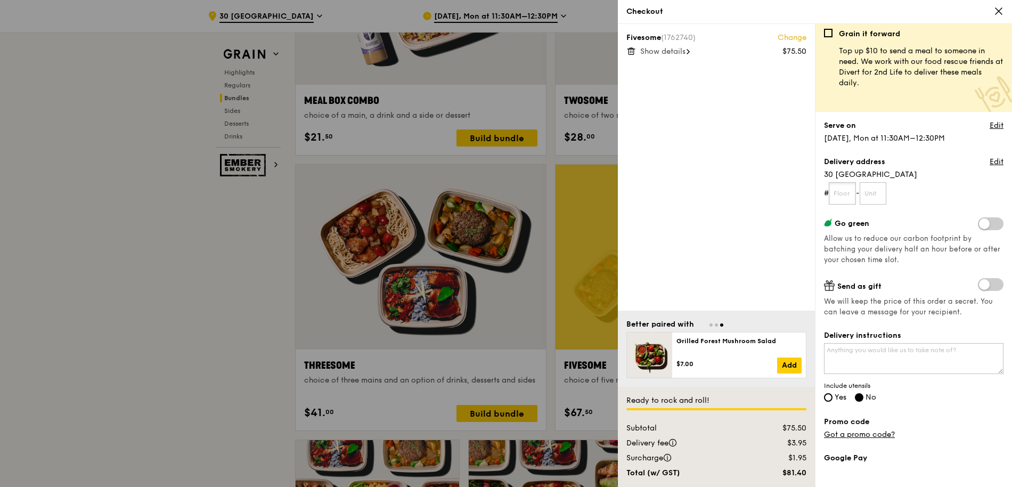
click at [843, 193] on input "text" at bounding box center [842, 193] width 27 height 22
type input "17"
click at [881, 193] on input "text" at bounding box center [873, 193] width 27 height 22
type input "08"
click at [958, 193] on form "# 17 - 08" at bounding box center [914, 193] width 180 height 22
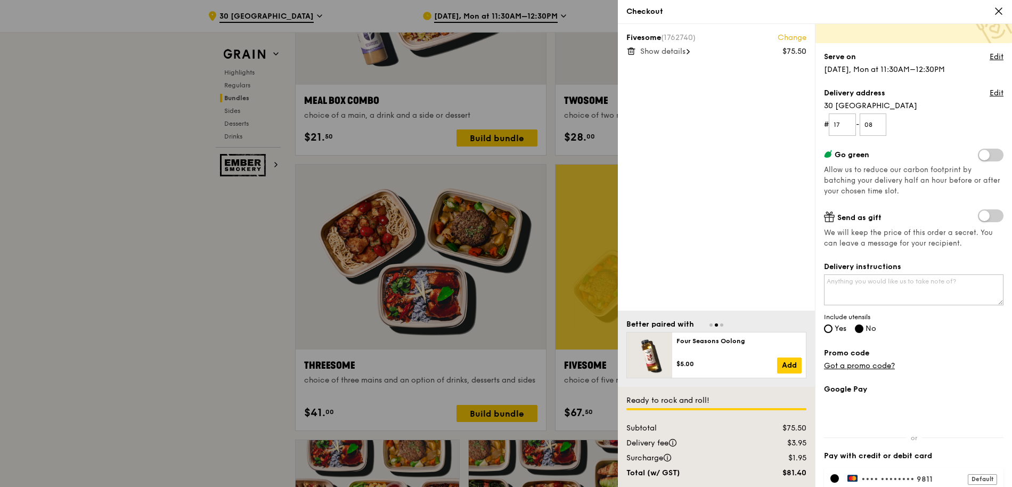
scroll to position [97, 0]
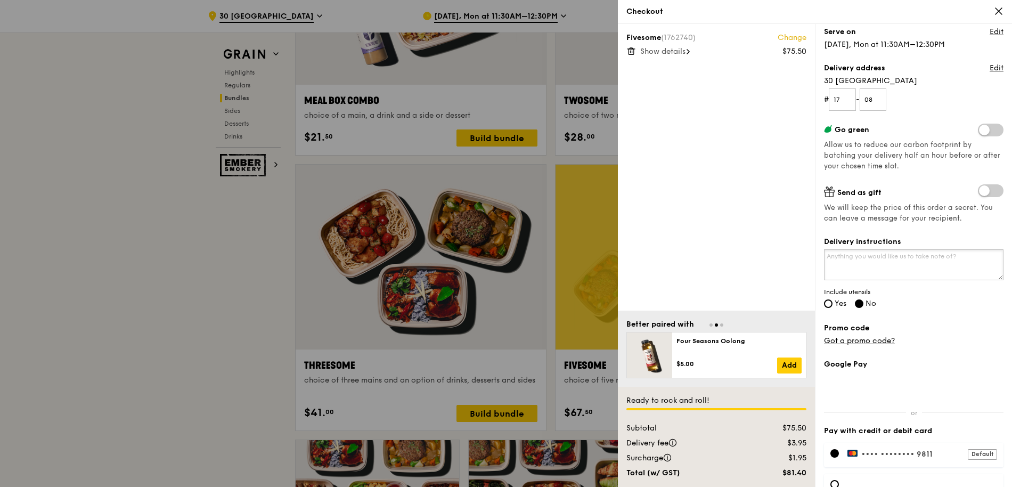
click at [933, 258] on textarea "Delivery instructions" at bounding box center [914, 264] width 180 height 31
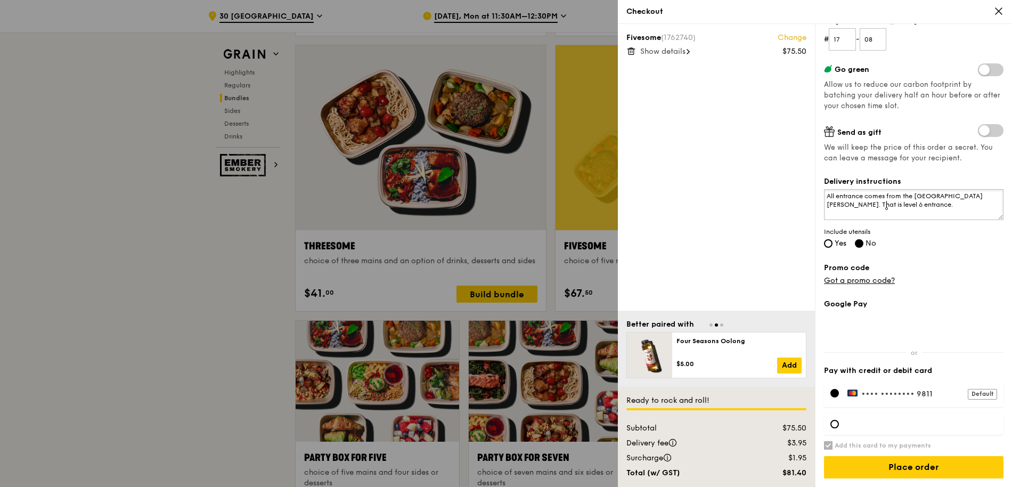
scroll to position [1872, 0]
type textarea "All entrance comes from the mount sophia hill. That is level 6 entrance."
click at [836, 425] on div at bounding box center [834, 424] width 9 height 9
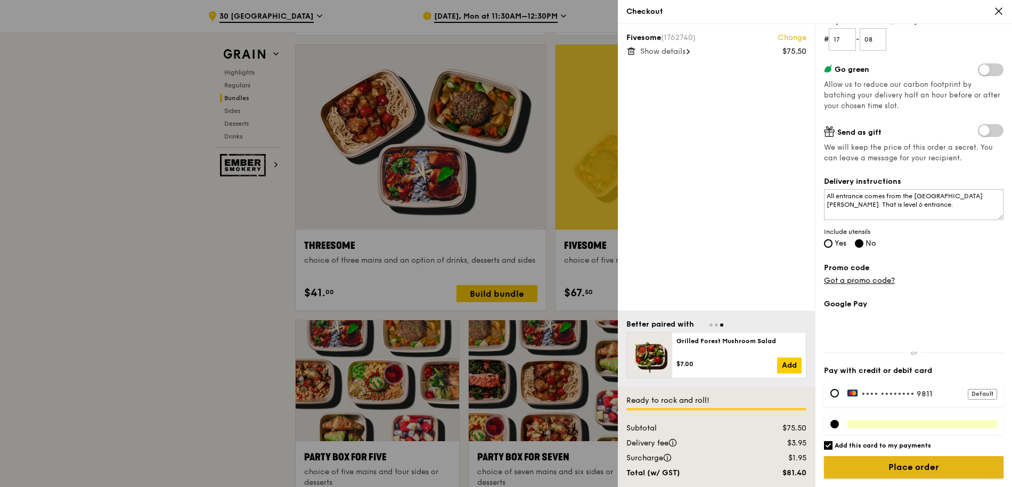
click at [886, 468] on input "Place order" at bounding box center [914, 467] width 180 height 22
